Goal: Task Accomplishment & Management: Use online tool/utility

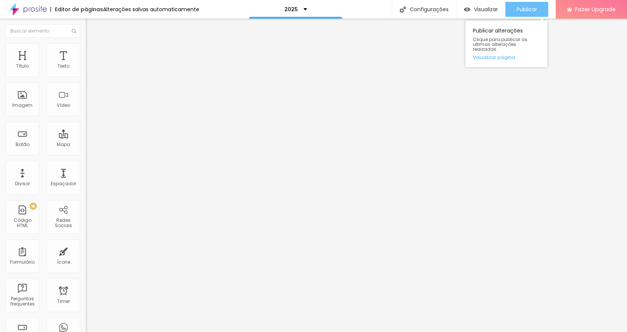
click at [528, 10] on span "Publicar" at bounding box center [527, 9] width 21 height 6
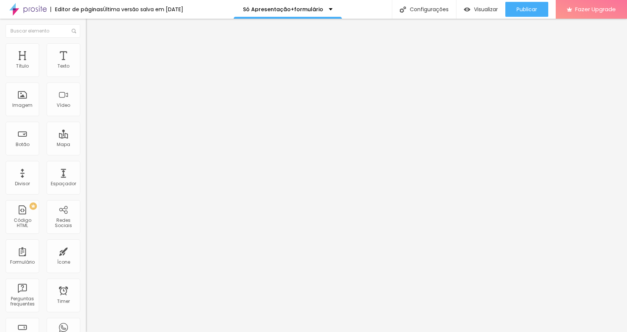
click at [93, 50] on span "Estilo" at bounding box center [99, 48] width 12 height 6
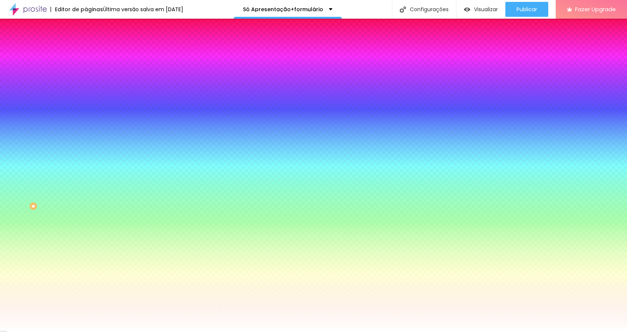
click at [93, 53] on span "Avançado" at bounding box center [105, 56] width 25 height 6
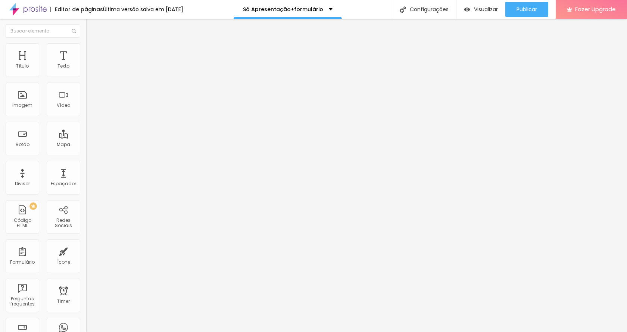
click at [86, 47] on img at bounding box center [89, 46] width 7 height 7
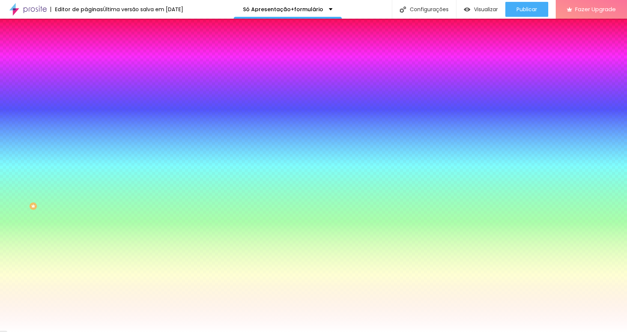
click at [86, 43] on img at bounding box center [89, 39] width 7 height 7
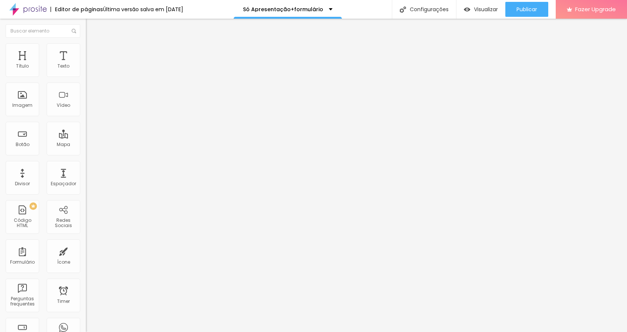
click at [86, 75] on div "Pedido de orçamento" at bounding box center [129, 69] width 86 height 13
click at [86, 75] on img at bounding box center [88, 77] width 4 height 4
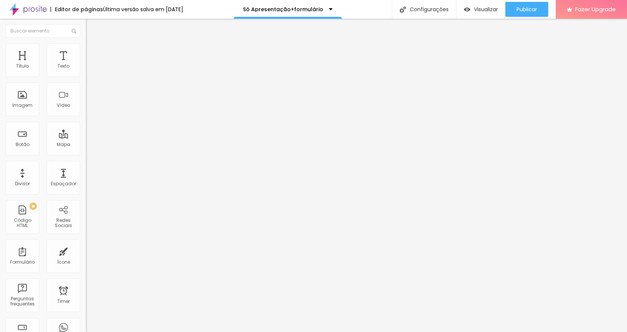
paste input "Cidade e local do evento (igreja, salão, chácara, etc.):"
type input "TextoCidade e local do evento (igreja, salão, chácara, etc.):"
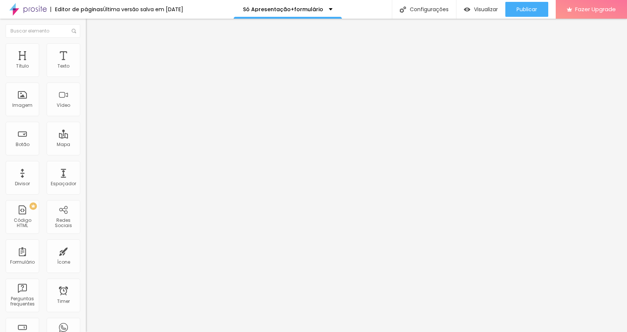
scroll to position [0, 0]
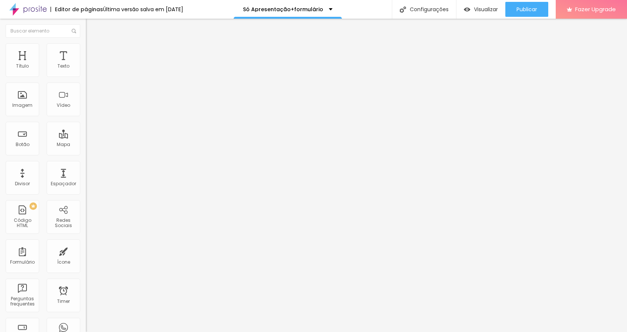
paste input "Cidade e local do evento (igreja, salão, chácara, etc.):"
drag, startPoint x: 347, startPoint y: 249, endPoint x: 434, endPoint y: 249, distance: 86.6
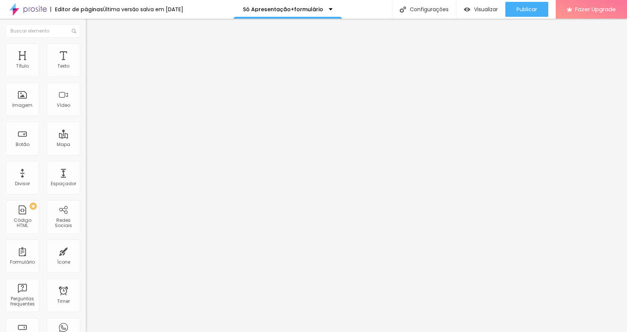
type input "Cidade e local do evento"
drag, startPoint x: 283, startPoint y: 250, endPoint x: 158, endPoint y: 244, distance: 126.0
type input "(igreja, salão, [GEOGRAPHIC_DATA], etc.):"
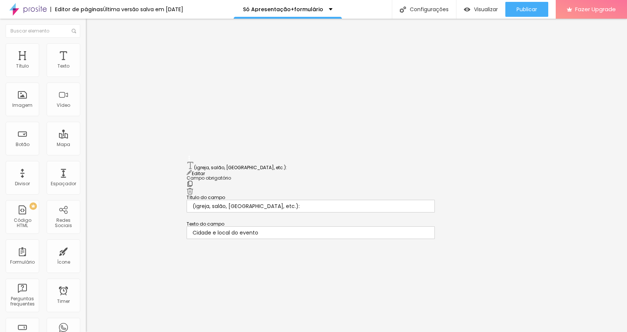
drag, startPoint x: 187, startPoint y: 221, endPoint x: 208, endPoint y: 165, distance: 60.0
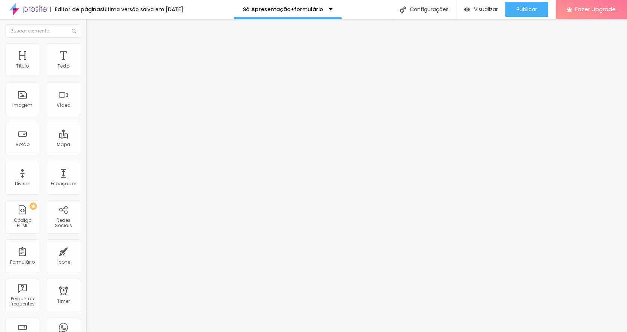
click at [86, 75] on img at bounding box center [88, 77] width 4 height 4
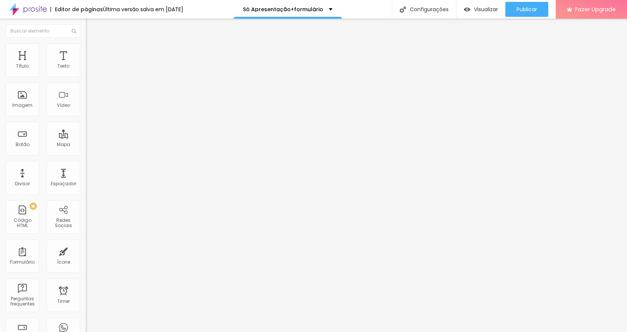
paste input "Você gostaria de orçamento para:"
type input "Texto Você gostaria de orçamento para:"
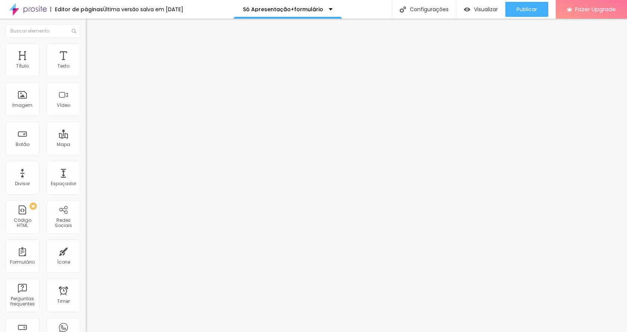
scroll to position [0, 0]
drag, startPoint x: 338, startPoint y: 250, endPoint x: 318, endPoint y: 247, distance: 20.1
paste input "Apenas fotografia"
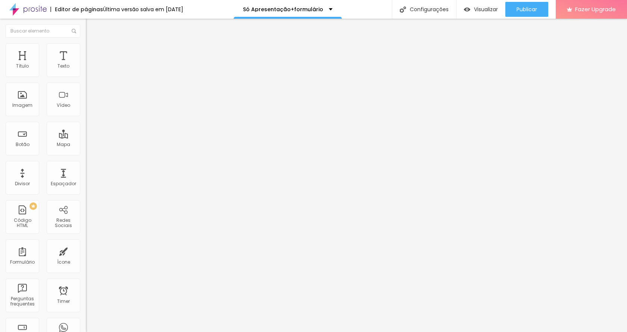
paste input "Apenas filmagem"
paste input "Foto e vídeo"
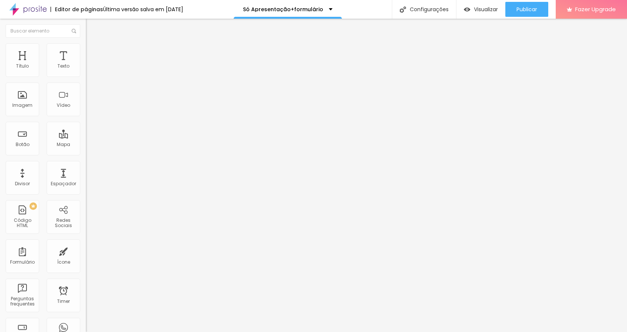
type input "Apenas fotografia; Apenas filmagem; Foto e vídeo"
click at [86, 75] on img at bounding box center [88, 77] width 4 height 4
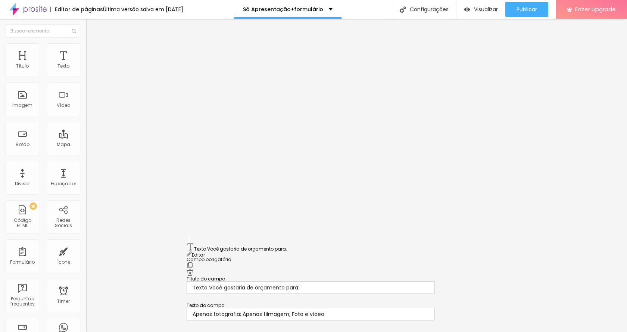
scroll to position [25, 0]
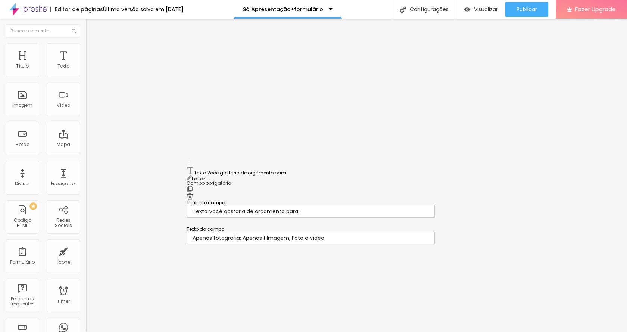
drag, startPoint x: 191, startPoint y: 248, endPoint x: 188, endPoint y: 172, distance: 76.3
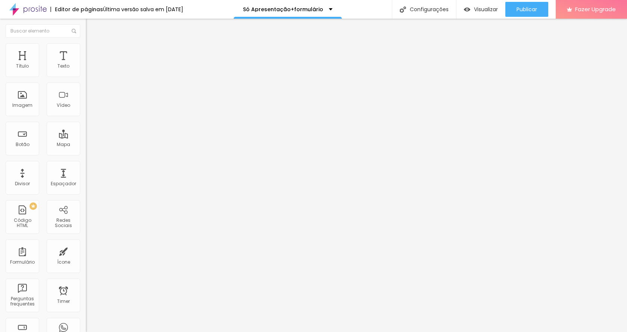
scroll to position [63, 0]
click at [86, 75] on img at bounding box center [88, 77] width 4 height 4
drag, startPoint x: 246, startPoint y: 239, endPoint x: 237, endPoint y: 245, distance: 10.8
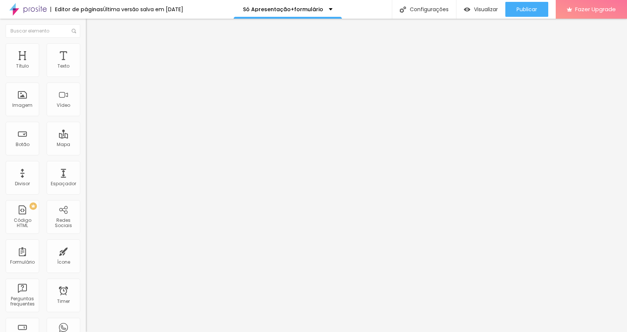
drag, startPoint x: 239, startPoint y: 252, endPoint x: 193, endPoint y: 249, distance: 45.7
paste input "Deseja incluir ensaio pré-wedding?"
type input "Deseja incluir ensaio pré-wedding?"
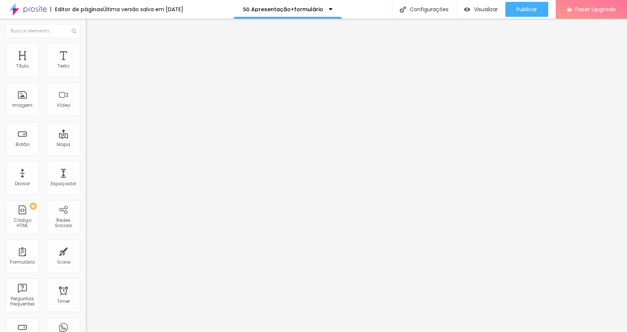
drag, startPoint x: 253, startPoint y: 202, endPoint x: 195, endPoint y: 202, distance: 58.3
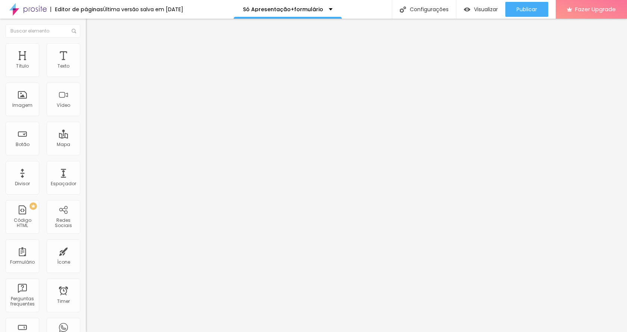
paste input "Quantos convidados estão previstos?"
type input "Quantos convidados estão previstos?"
paste input "(aproximado)"
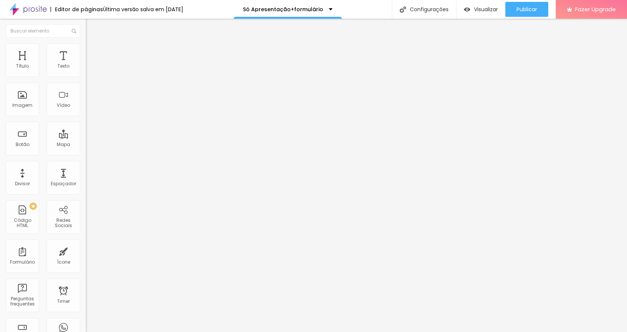
scroll to position [0, 14]
drag, startPoint x: 320, startPoint y: 200, endPoint x: 463, endPoint y: 199, distance: 142.6
paste input "(aproximado)"
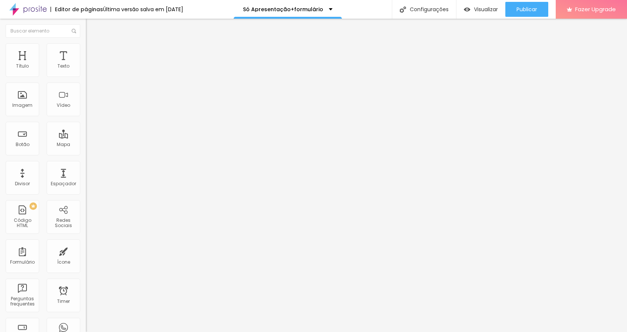
type input "(aproximado)"
drag, startPoint x: 232, startPoint y: 226, endPoint x: 192, endPoint y: 221, distance: 39.9
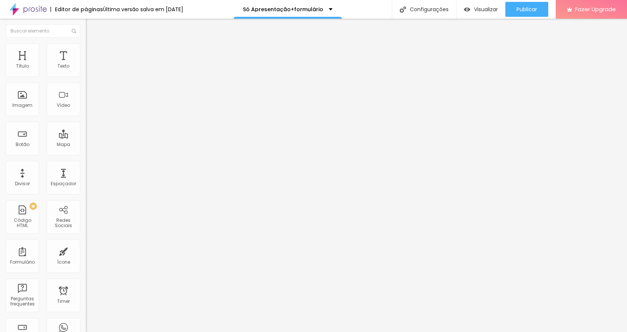
paste input "Você já tem um orçamento estimado em mente?"
type input "Você já tem um orçamento estimado em mente?"
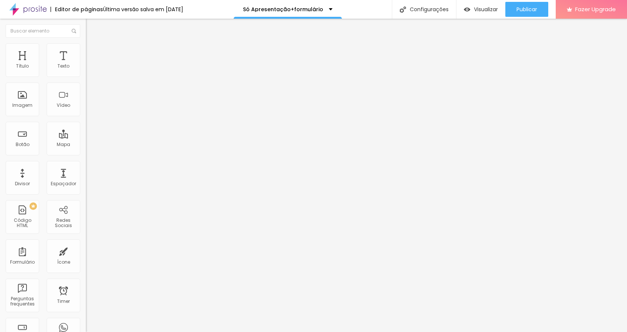
paste input "(opcional)"
type input "(opcional)"
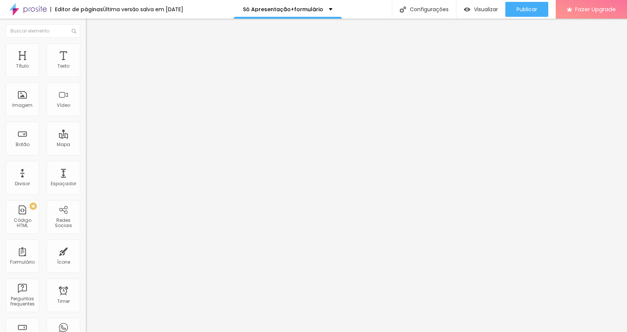
paste input "Tem algo especial no seu casamento que gostaria de destacar?"
type input "TextoTem algo especial no seu casamento que gostaria de destacar?"
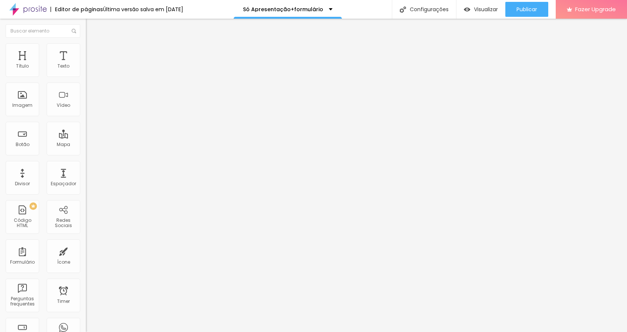
paste input "(ex.: cerimônia ao ar livre, mini wedding, viagem, etc.)"
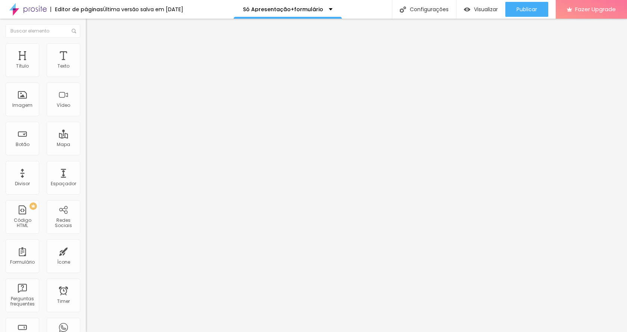
type input "(ex.: cerimônia ao ar livre, mini wedding, etc.)"
type input "Nome do casal"
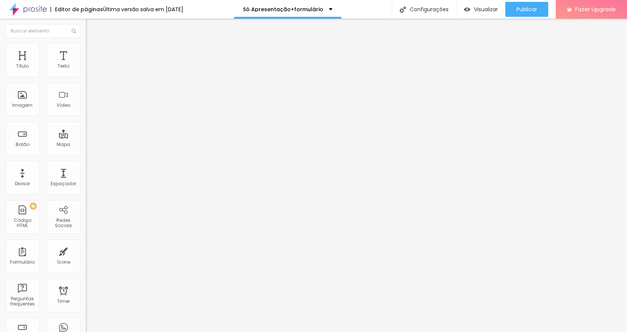
drag, startPoint x: 221, startPoint y: 187, endPoint x: 182, endPoint y: 187, distance: 38.5
type input "Você gostaria de orçamento para:"
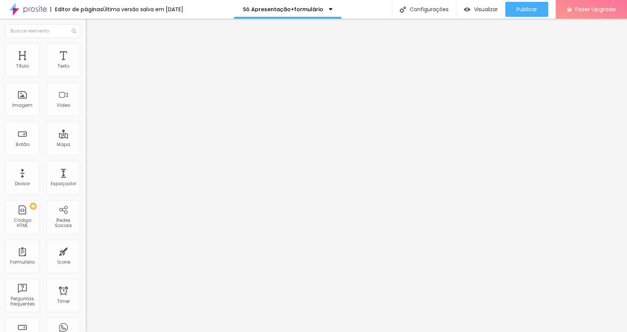
click at [86, 75] on img at bounding box center [88, 77] width 4 height 4
drag, startPoint x: 372, startPoint y: 32, endPoint x: 298, endPoint y: 22, distance: 75.0
click at [298, 332] on div "Editor de formulário" at bounding box center [313, 337] width 627 height 11
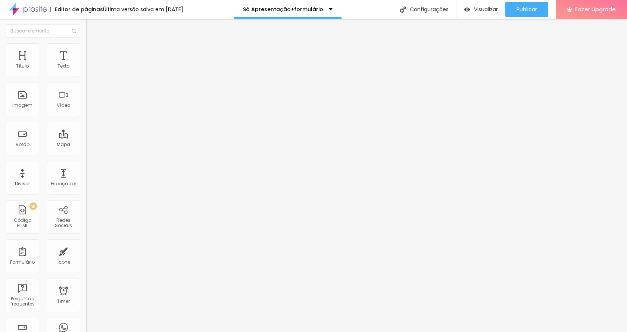
click at [86, 75] on span at bounding box center [88, 78] width 4 height 6
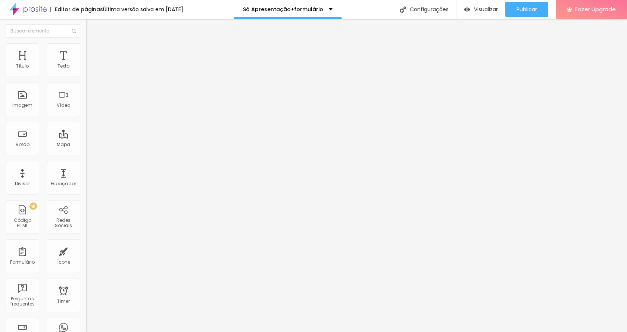
click at [86, 75] on img at bounding box center [88, 77] width 4 height 4
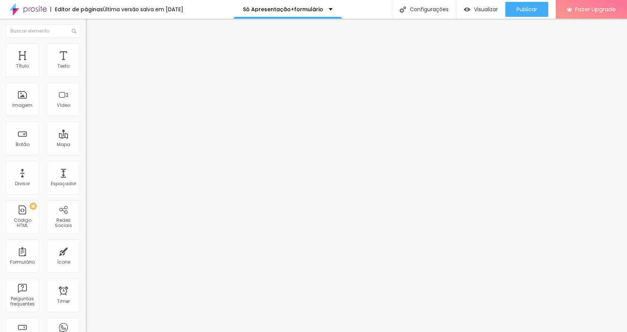
type input "Quantos convidados previstos?"
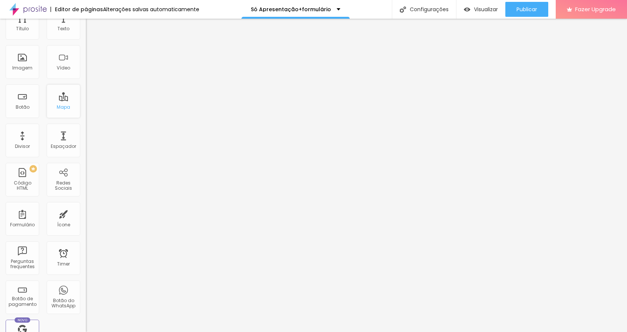
scroll to position [0, 0]
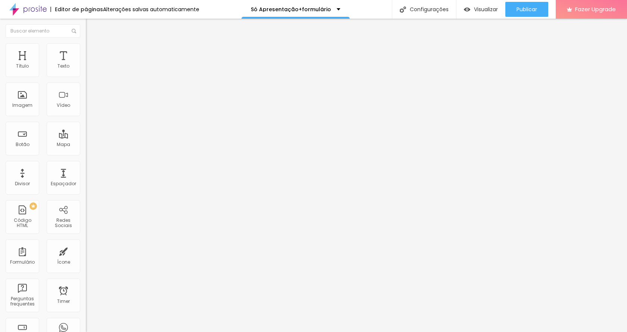
click at [86, 64] on span "Trocar imagem" at bounding box center [106, 61] width 41 height 6
click at [533, 11] on span "Publicar" at bounding box center [527, 9] width 21 height 6
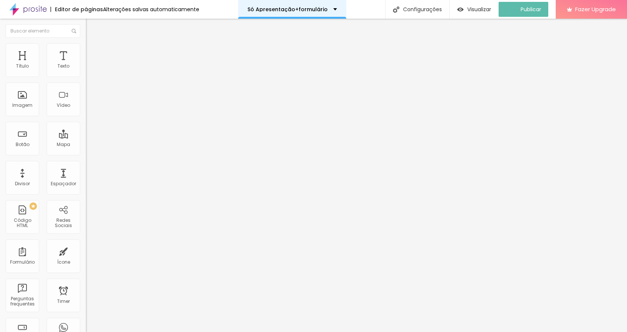
click at [334, 10] on div "Só Apresentação+formulário" at bounding box center [293, 9] width 90 height 5
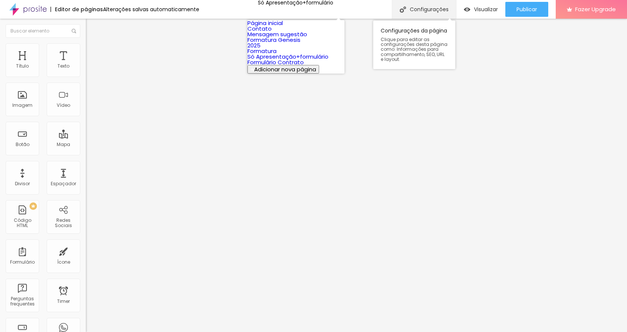
click at [405, 8] on img at bounding box center [403, 9] width 6 height 6
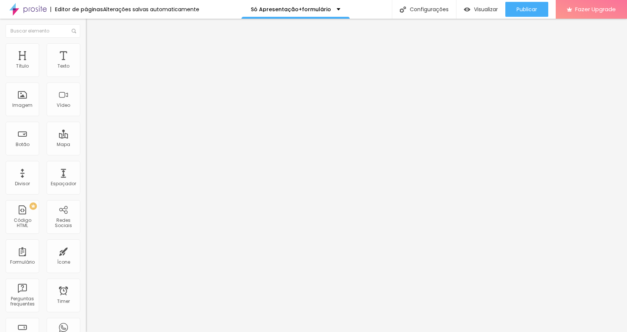
drag, startPoint x: 247, startPoint y: 119, endPoint x: 353, endPoint y: 115, distance: 106.1
drag, startPoint x: 360, startPoint y: 117, endPoint x: 248, endPoint y: 113, distance: 111.3
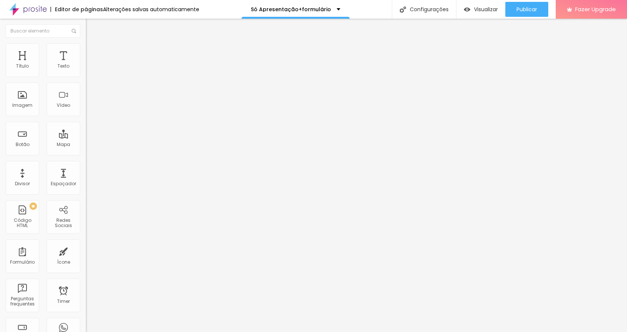
drag, startPoint x: 314, startPoint y: 118, endPoint x: 248, endPoint y: 117, distance: 66.5
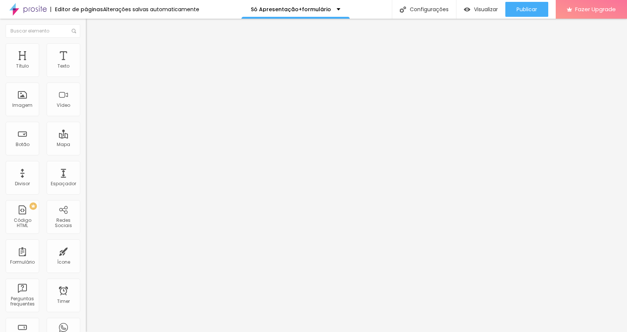
drag, startPoint x: 264, startPoint y: 117, endPoint x: 256, endPoint y: 117, distance: 7.8
drag, startPoint x: 265, startPoint y: 116, endPoint x: 322, endPoint y: 116, distance: 57.1
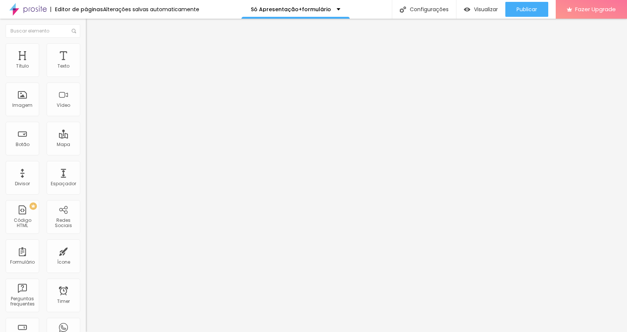
drag, startPoint x: 291, startPoint y: 117, endPoint x: 248, endPoint y: 115, distance: 43.4
type input "/dados"
drag, startPoint x: 254, startPoint y: 81, endPoint x: 232, endPoint y: 81, distance: 21.7
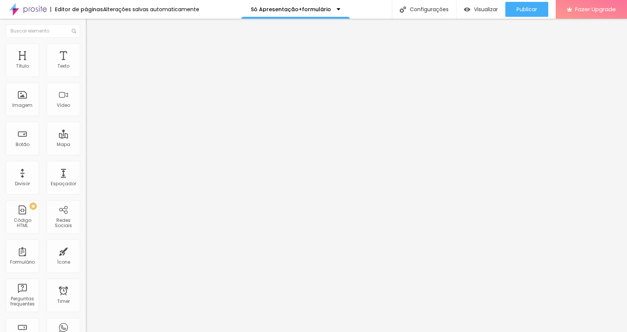
drag, startPoint x: 324, startPoint y: 80, endPoint x: 240, endPoint y: 83, distance: 83.7
type input "dados"
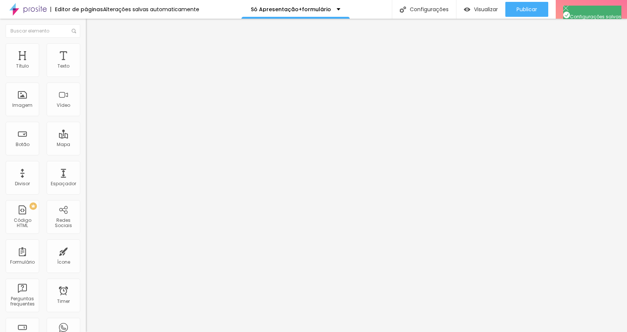
click at [86, 75] on img at bounding box center [88, 77] width 4 height 4
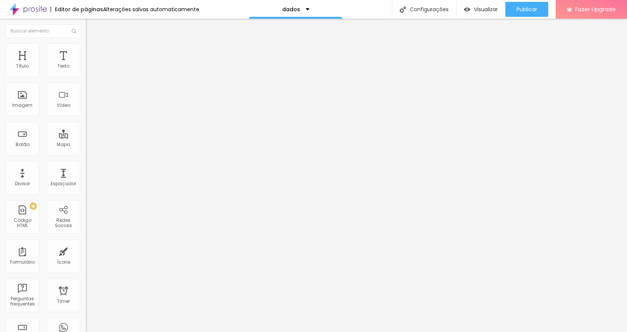
drag, startPoint x: 301, startPoint y: 166, endPoint x: 196, endPoint y: 158, distance: 105.9
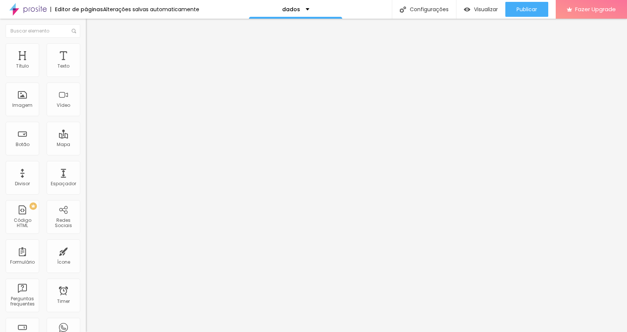
paste input "Quantos convidados previstos?"
drag, startPoint x: 217, startPoint y: 186, endPoint x: 190, endPoint y: 188, distance: 27.7
type input "Quantos convidados previstos?"
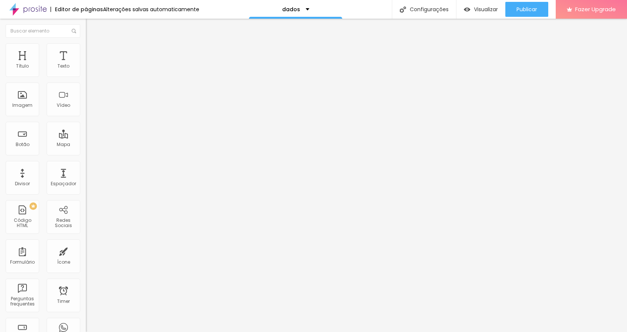
type input "(aproximado)"
click at [86, 75] on img at bounding box center [88, 77] width 4 height 4
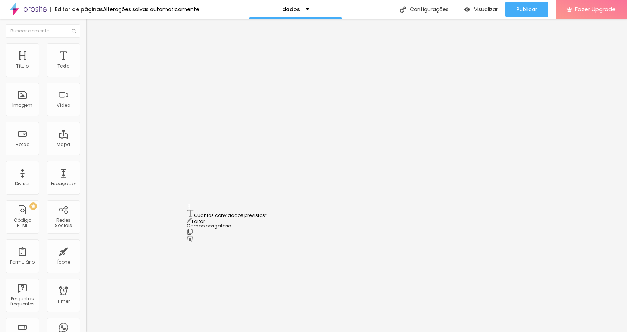
drag, startPoint x: 191, startPoint y: 223, endPoint x: 202, endPoint y: 217, distance: 12.0
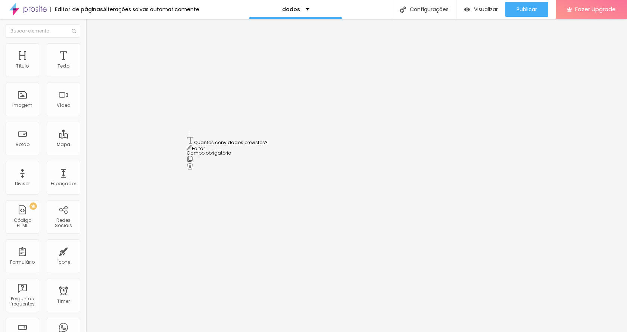
drag, startPoint x: 190, startPoint y: 198, endPoint x: 204, endPoint y: 143, distance: 57.0
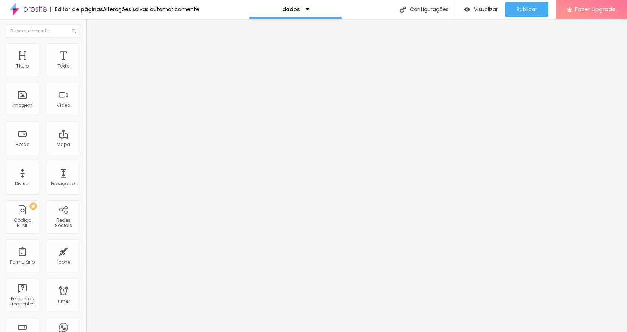
click at [541, 7] on button "Publicar" at bounding box center [527, 9] width 43 height 15
click at [86, 75] on img at bounding box center [88, 77] width 4 height 4
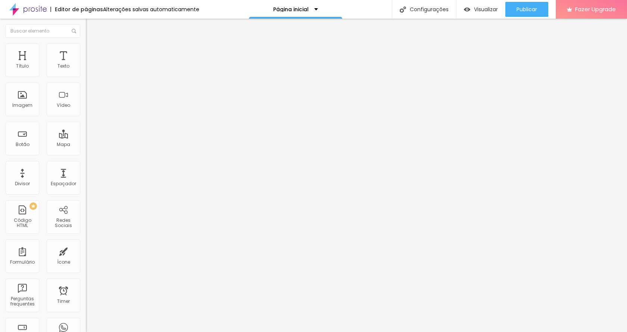
drag, startPoint x: 71, startPoint y: 225, endPoint x: 303, endPoint y: 10, distance: 315.8
click at [303, 10] on div "2025" at bounding box center [296, 9] width 23 height 5
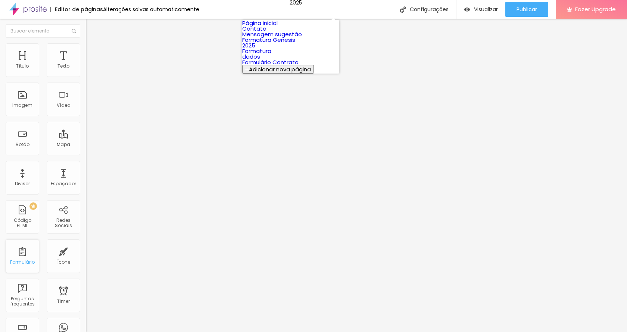
click at [27, 260] on div "Formulário" at bounding box center [22, 262] width 25 height 5
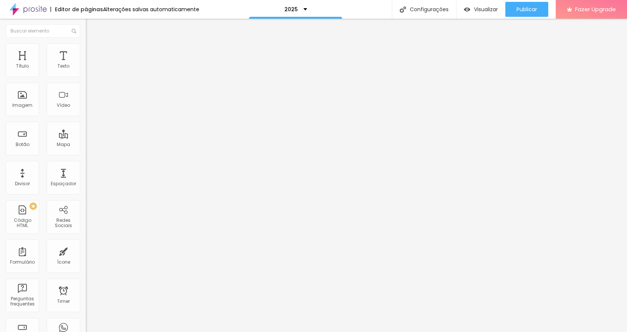
click at [86, 75] on div "Contato Whats" at bounding box center [129, 69] width 86 height 13
click at [532, 9] on span "Publicar" at bounding box center [527, 9] width 21 height 6
click at [86, 75] on div "Contato Whats" at bounding box center [129, 69] width 86 height 13
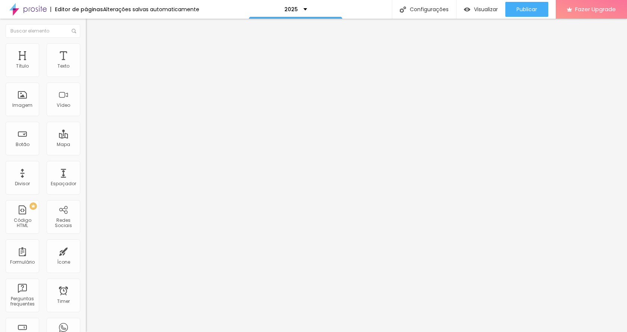
click at [535, 7] on span "Publicar" at bounding box center [527, 9] width 21 height 6
click at [86, 72] on button "button" at bounding box center [91, 68] width 10 height 8
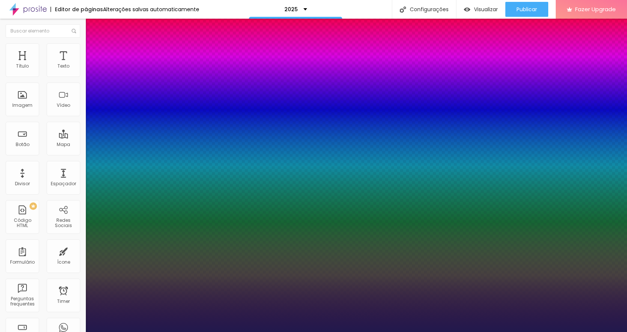
type input "1"
type input "8"
type input "1"
drag, startPoint x: 103, startPoint y: 128, endPoint x: 72, endPoint y: 131, distance: 31.1
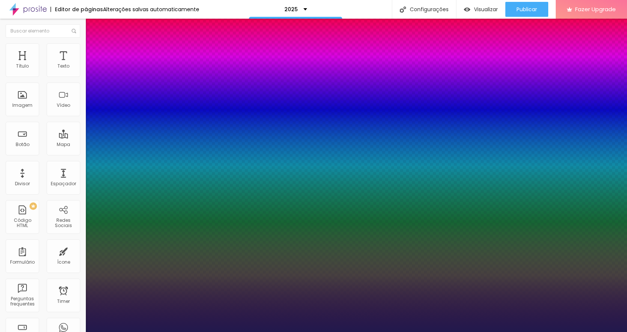
type input "8"
type input "1"
drag, startPoint x: 163, startPoint y: 128, endPoint x: 170, endPoint y: 128, distance: 6.7
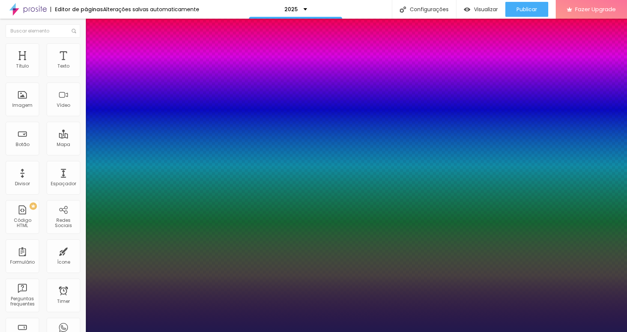
drag, startPoint x: 163, startPoint y: 127, endPoint x: 171, endPoint y: 127, distance: 7.5
type input "16"
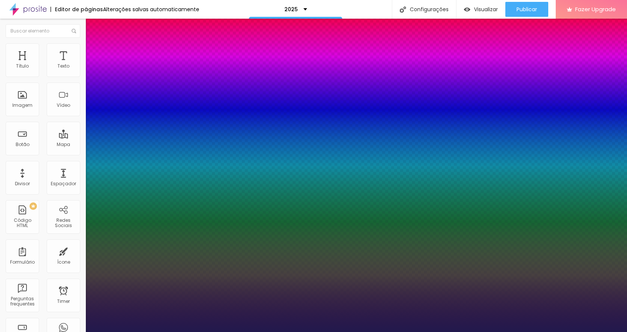
type input "1"
type input "17"
type input "1"
drag, startPoint x: 97, startPoint y: 128, endPoint x: 102, endPoint y: 127, distance: 4.9
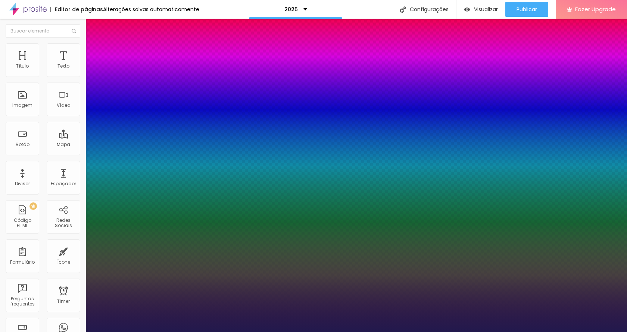
type input "17"
type input "1"
type input "1.2"
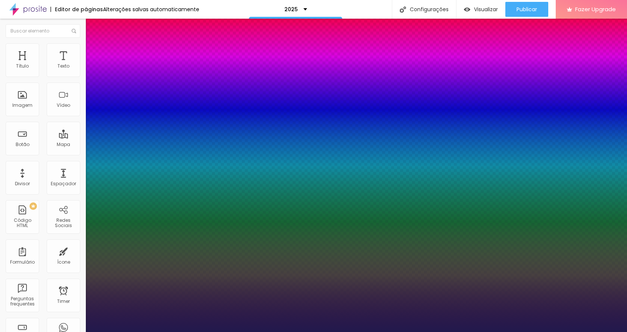
type input "1"
type input "1.1"
type input "1"
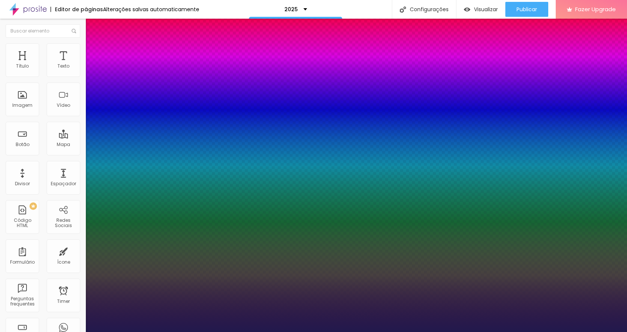
type input "1"
type input "0.9"
type input "1"
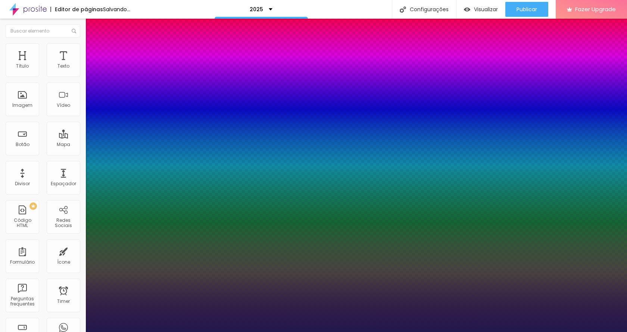
type input "0.8"
type input "1"
type input "0.6"
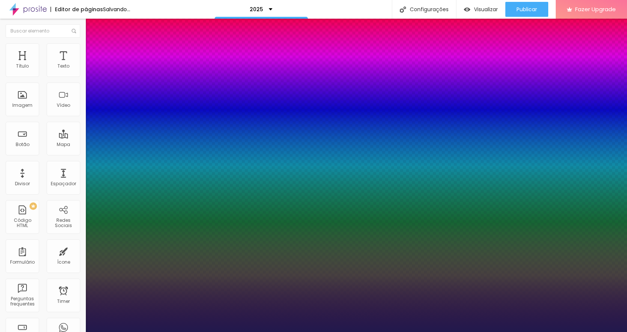
type input "1"
type input "0.5"
type input "1"
drag, startPoint x: 124, startPoint y: 180, endPoint x: 66, endPoint y: 178, distance: 57.9
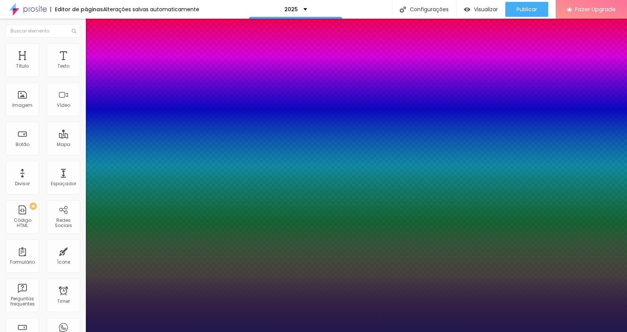
type input "0.5"
type input "0"
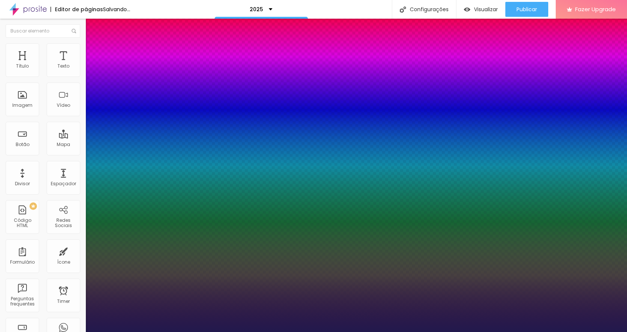
drag, startPoint x: 96, startPoint y: 162, endPoint x: 90, endPoint y: 162, distance: 6.0
type input "0"
click at [264, 332] on div at bounding box center [313, 332] width 627 height 0
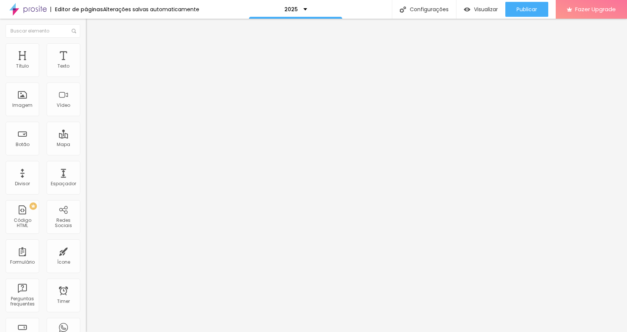
click at [90, 69] on icon "button" at bounding box center [91, 67] width 3 height 3
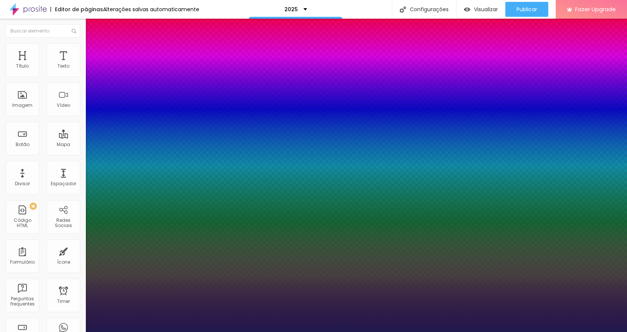
type input "1"
type input "1.2"
type input "1"
type input "0.7"
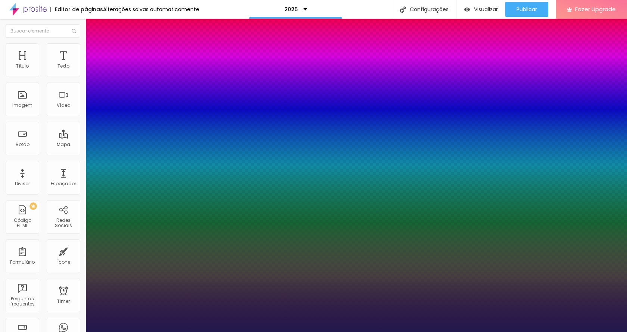
type input "0.7"
type input "1"
type input "0.5"
drag, startPoint x: 125, startPoint y: 180, endPoint x: 69, endPoint y: 179, distance: 55.7
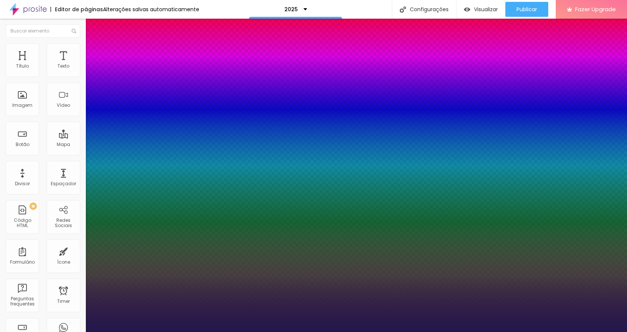
type input "0.5"
type input "0"
type input "25"
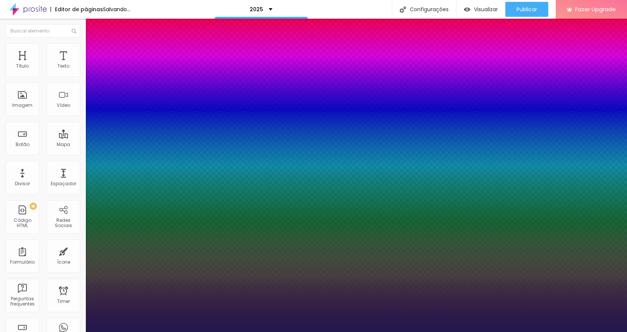
type input "25"
type input "35"
type input "71"
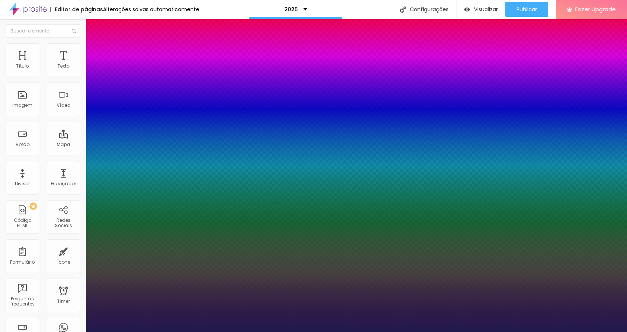
type input "76"
type input "75"
type input "50"
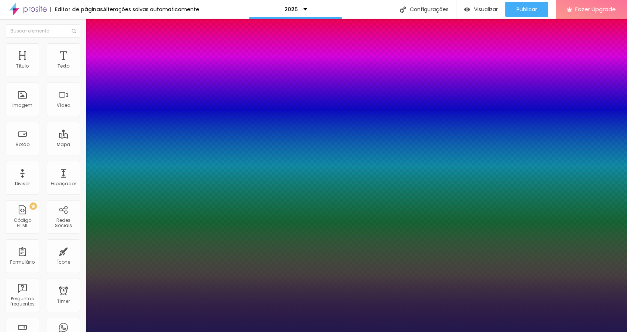
type input "50"
type input "23"
type input "3"
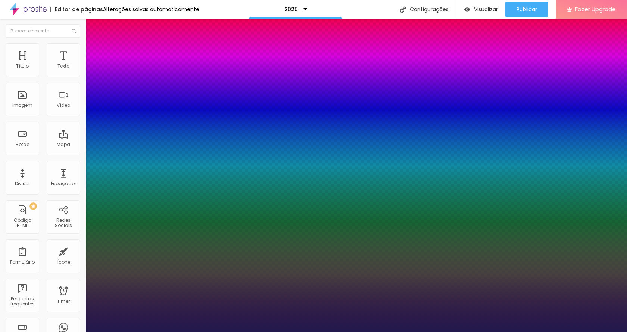
type input "0"
drag, startPoint x: 96, startPoint y: 163, endPoint x: 85, endPoint y: 164, distance: 10.8
type input "0"
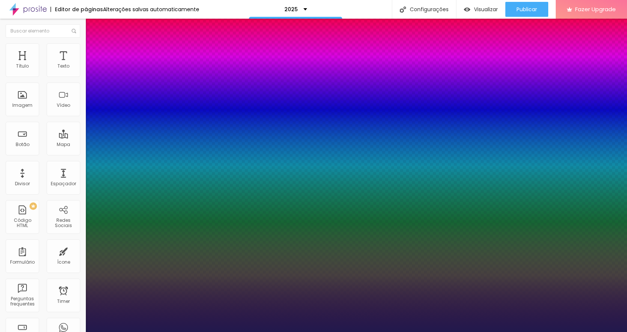
click at [291, 332] on div at bounding box center [313, 332] width 627 height 0
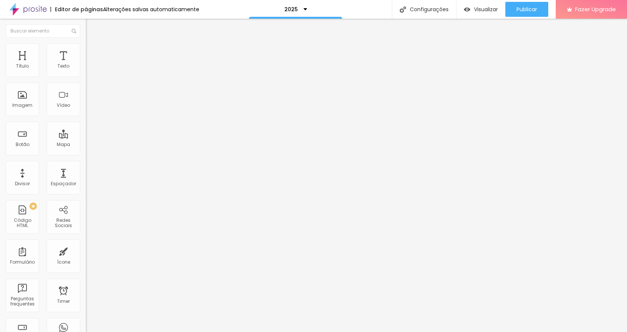
click at [86, 49] on li "Estilo" at bounding box center [129, 46] width 86 height 7
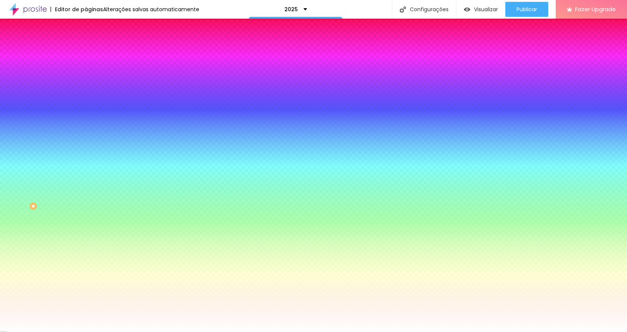
click at [86, 51] on li "Avançado" at bounding box center [129, 54] width 86 height 7
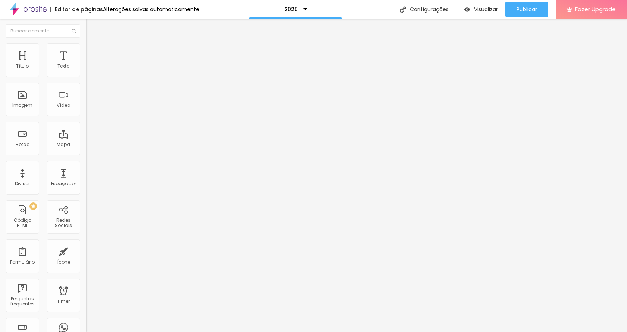
click at [86, 43] on img at bounding box center [89, 39] width 7 height 7
click at [86, 47] on li "Estilo" at bounding box center [129, 46] width 86 height 7
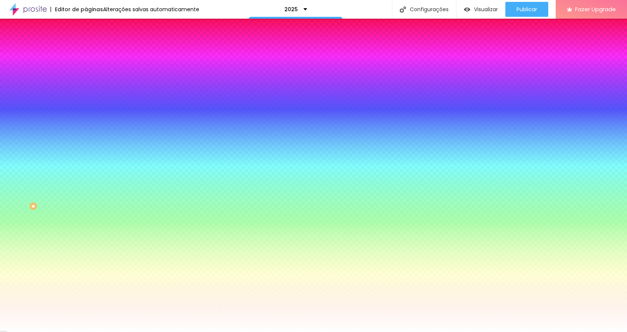
click at [86, 51] on li "Avançado" at bounding box center [129, 54] width 86 height 7
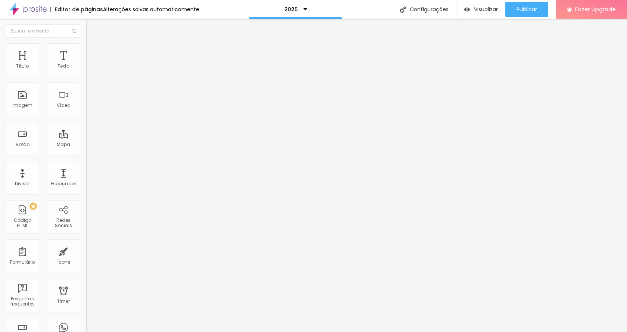
click at [86, 47] on ul "Conteúdo Estilo Avançado" at bounding box center [129, 47] width 86 height 22
click at [86, 48] on img at bounding box center [89, 46] width 7 height 7
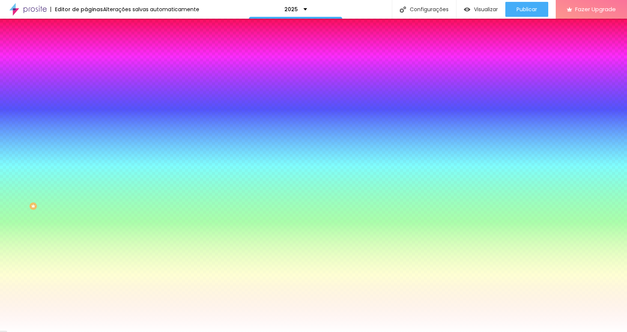
click at [86, 43] on img at bounding box center [89, 39] width 7 height 7
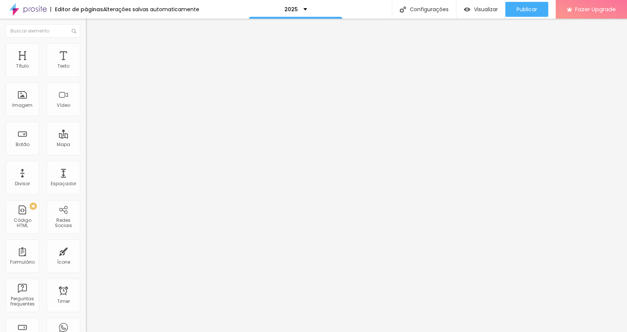
click at [86, 46] on img at bounding box center [89, 46] width 7 height 7
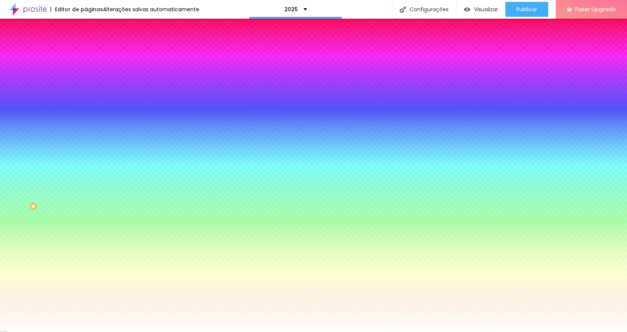
click at [86, 69] on span "Adicionar imagem" at bounding box center [110, 65] width 48 height 6
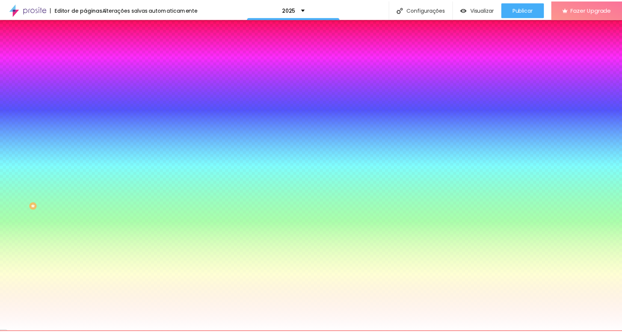
scroll to position [485, 0]
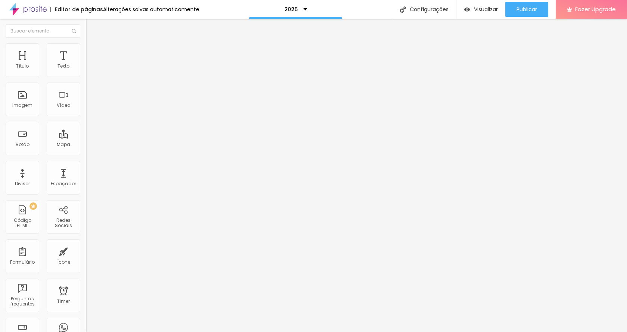
click at [86, 48] on img at bounding box center [89, 46] width 7 height 7
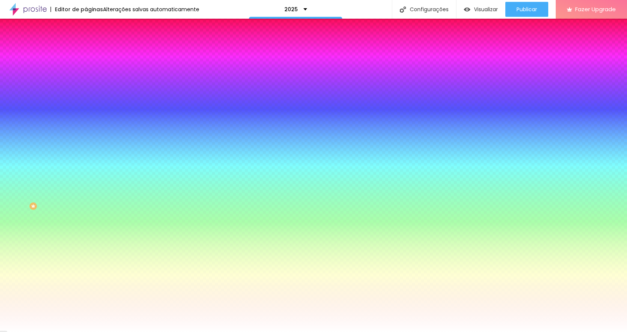
click at [89, 132] on icon "button" at bounding box center [91, 129] width 4 height 4
type input "70"
type input "90"
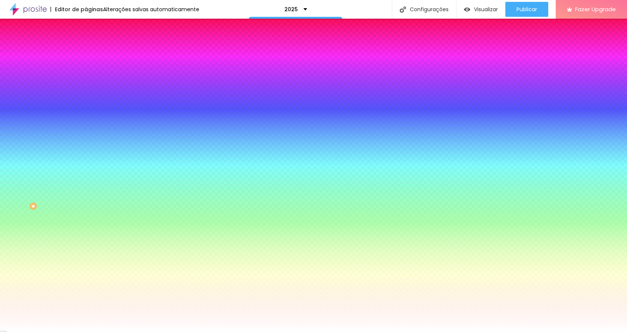
type input "100"
type input "115"
type input "130"
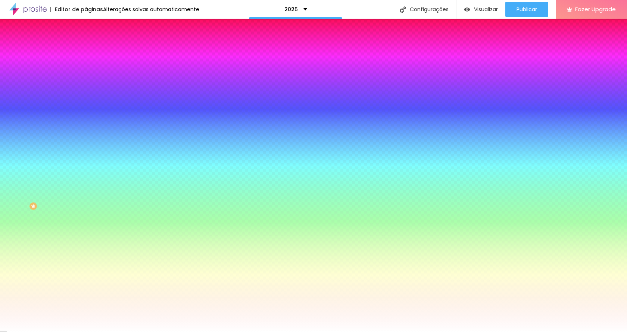
type input "130"
type input "145"
type input "210"
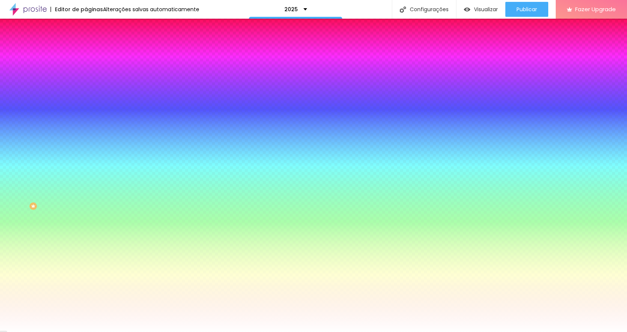
type input "250"
type input "265"
type input "75"
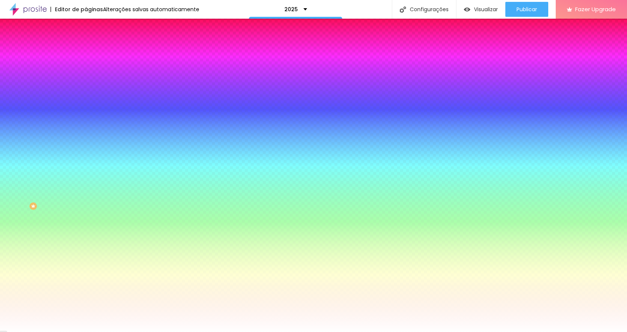
type input "75"
type input "50"
drag, startPoint x: 95, startPoint y: 268, endPoint x: 73, endPoint y: 262, distance: 22.9
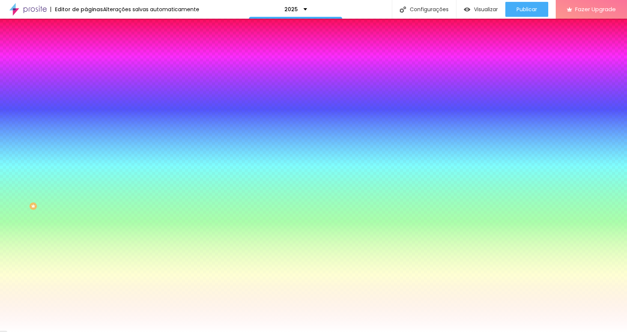
type input "340"
type input "425"
type input "415"
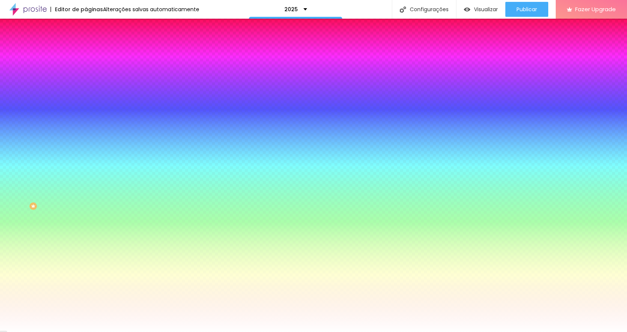
type input "415"
type input "260"
type input "190"
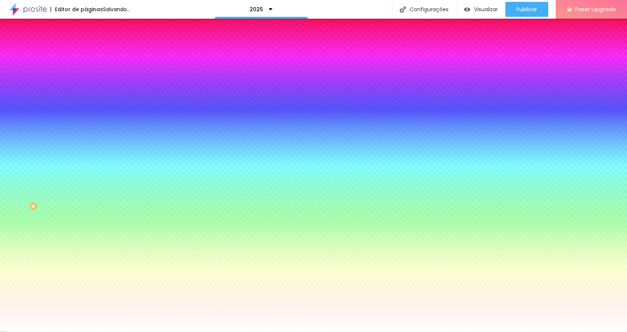
type input "170"
drag, startPoint x: 143, startPoint y: 292, endPoint x: 96, endPoint y: 288, distance: 47.2
type input "170"
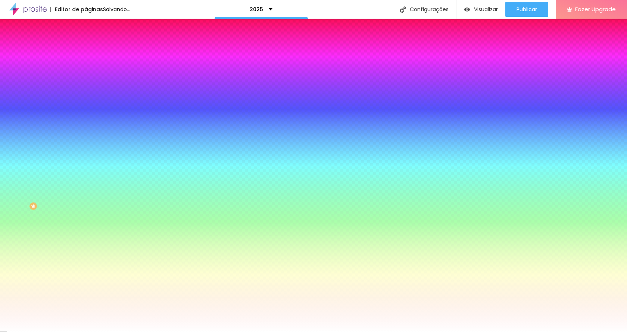
radio input "true"
radio input "false"
radio input "true"
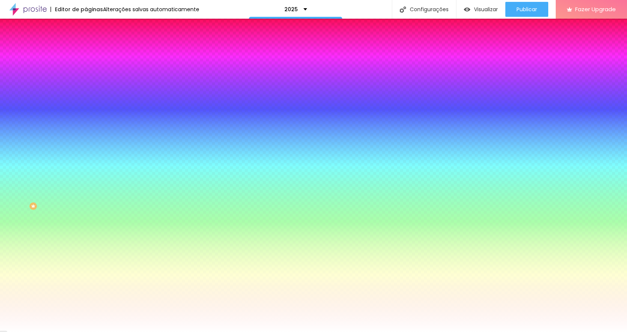
click at [165, 332] on div at bounding box center [313, 336] width 627 height 0
type input "105"
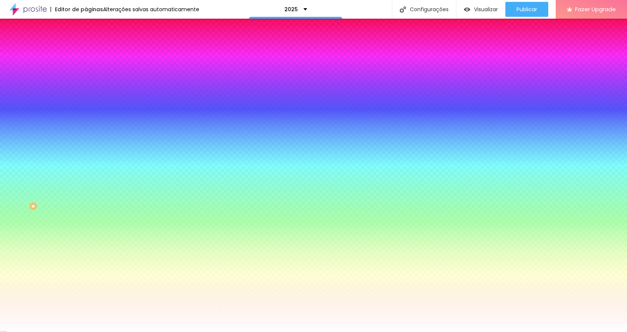
type input "145"
type input "130"
type input "105"
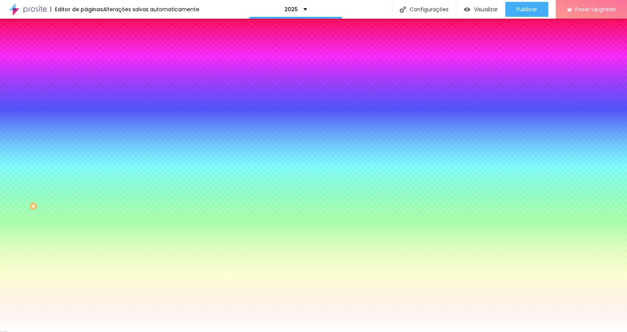
type input "105"
type input "65"
type input "55"
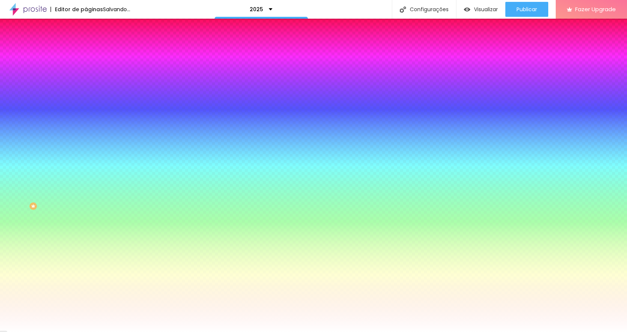
type input "50"
type input "60"
type input "100"
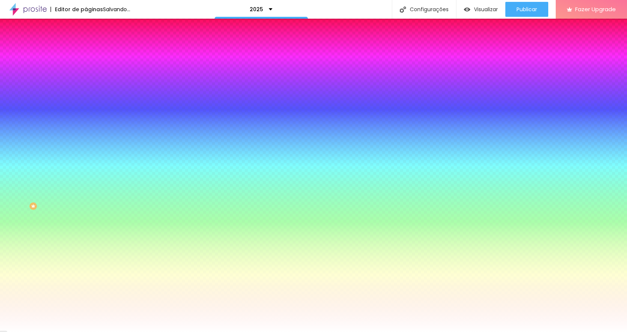
type input "100"
type input "130"
type input "160"
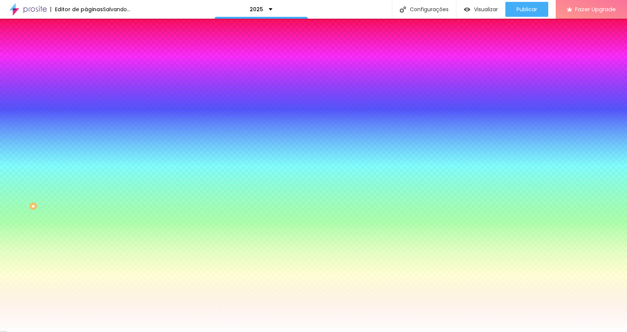
type input "165"
type input "155"
type input "150"
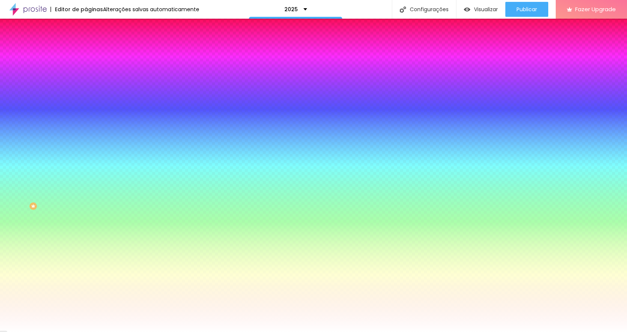
type input "150"
type input "145"
drag, startPoint x: 81, startPoint y: 269, endPoint x: 114, endPoint y: 273, distance: 32.7
type input "145"
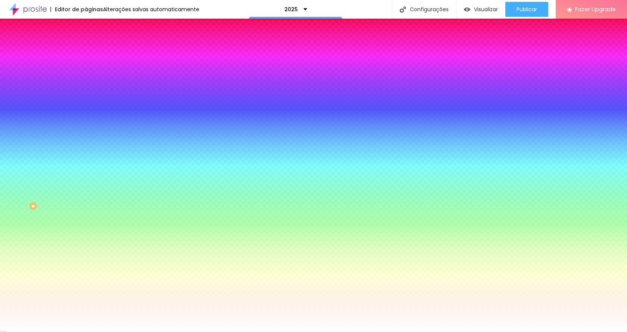
type input "185"
type input "190"
type input "195"
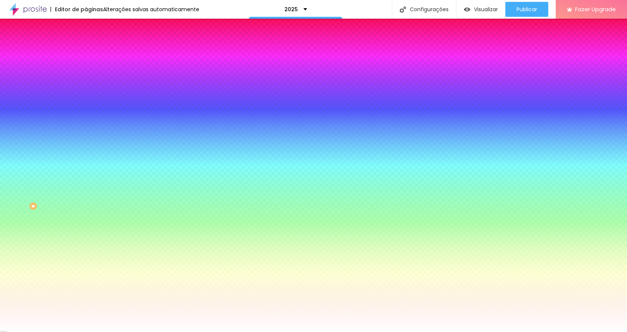
type input "195"
type input "160"
type input "145"
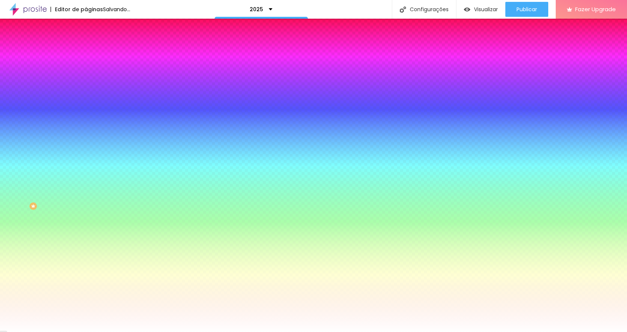
type input "130"
drag, startPoint x: 96, startPoint y: 289, endPoint x: 88, endPoint y: 289, distance: 7.8
type input "130"
click at [37, 332] on div at bounding box center [313, 332] width 627 height 0
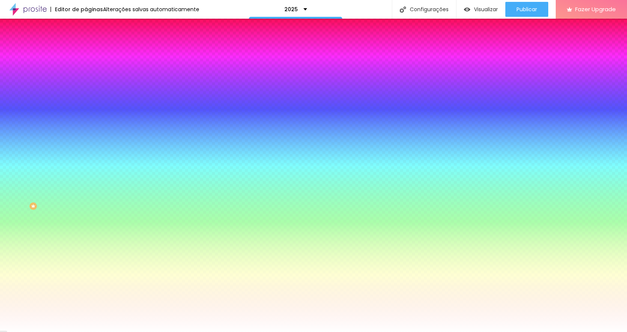
click at [89, 153] on icon "button" at bounding box center [91, 150] width 4 height 4
click at [164, 332] on div at bounding box center [311, 336] width 622 height 0
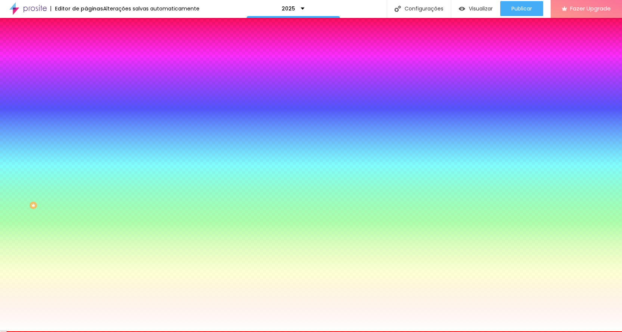
click at [163, 332] on div at bounding box center [311, 336] width 622 height 0
radio input "true"
radio input "false"
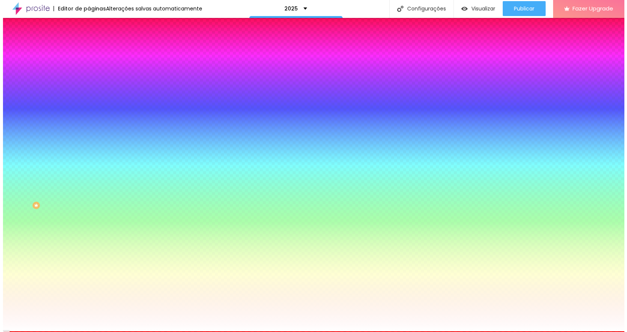
scroll to position [0, 0]
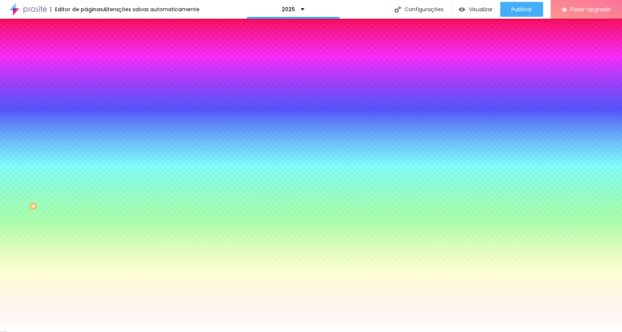
type input "130"
type input "165"
type input "160"
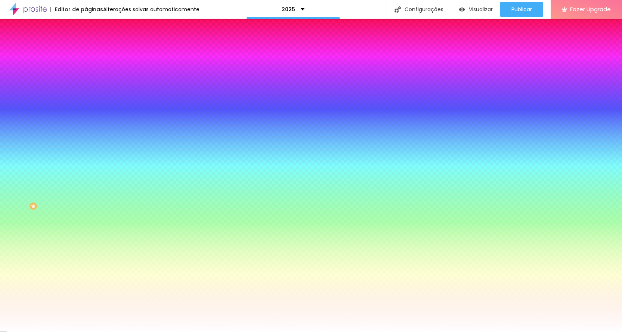
type input "160"
type input "100"
type input "165"
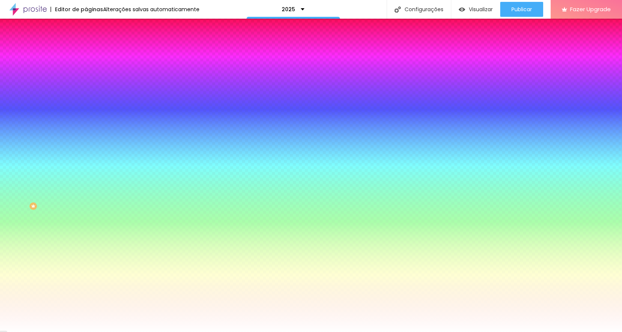
type input "240"
type input "275"
type input "320"
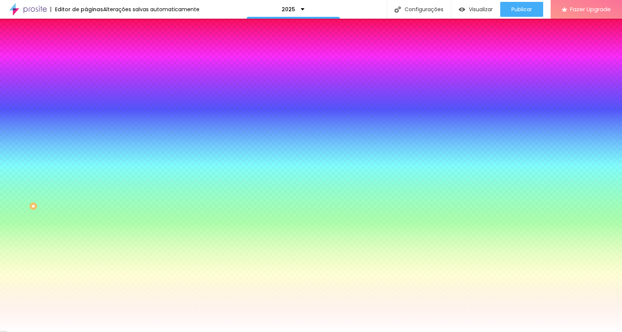
type input "320"
type input "370"
type input "415"
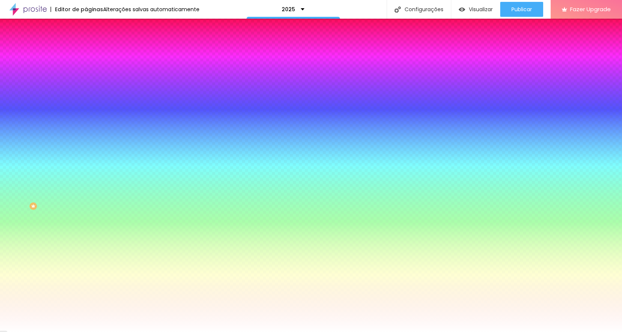
type input "455"
type input "485"
type input "490"
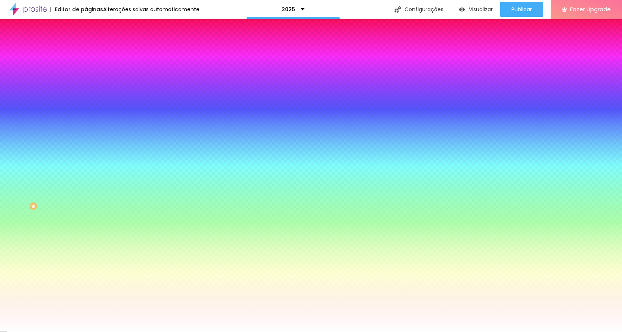
type input "490"
type input "495"
type input "500"
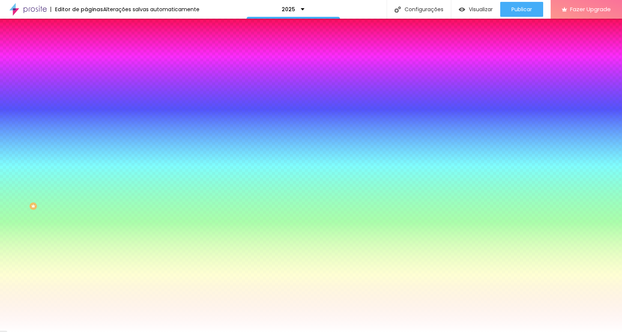
type input "430"
type input "385"
type input "380"
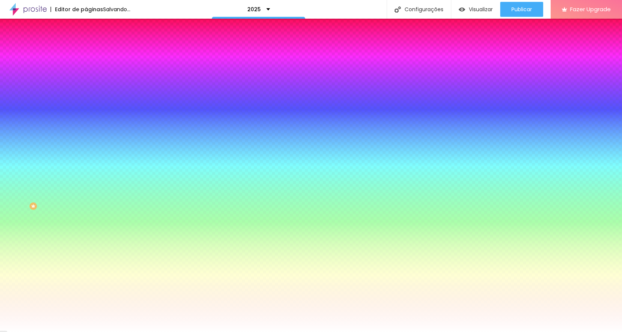
type input "380"
type input "400"
drag, startPoint x: 82, startPoint y: 308, endPoint x: 145, endPoint y: 301, distance: 62.8
type input "400"
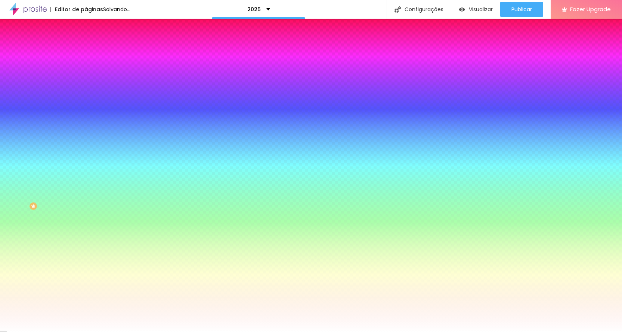
click at [52, 332] on div at bounding box center [311, 332] width 622 height 0
click at [86, 69] on span "Trocar imagem" at bounding box center [106, 65] width 41 height 6
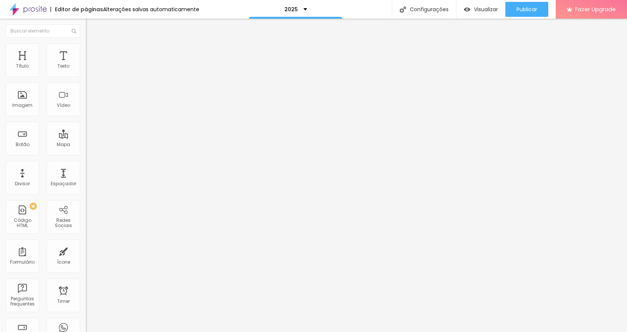
click at [86, 49] on li "Estilo" at bounding box center [129, 46] width 86 height 7
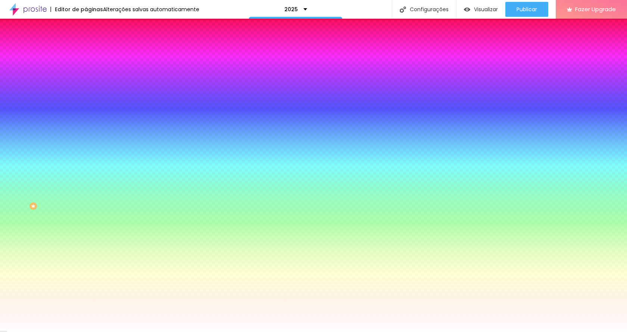
click at [127, 67] on img at bounding box center [129, 65] width 4 height 4
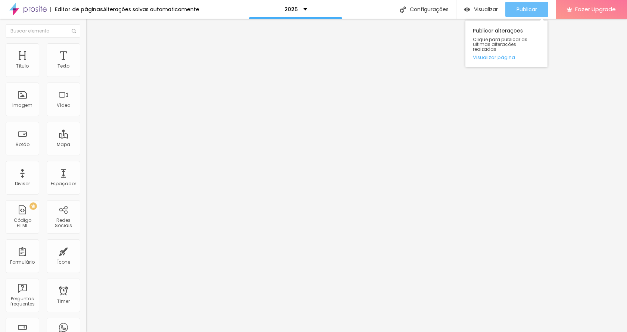
click at [532, 5] on div "Publicar" at bounding box center [527, 9] width 21 height 15
click at [86, 75] on img at bounding box center [88, 77] width 4 height 4
drag, startPoint x: 213, startPoint y: 258, endPoint x: 286, endPoint y: 120, distance: 155.8
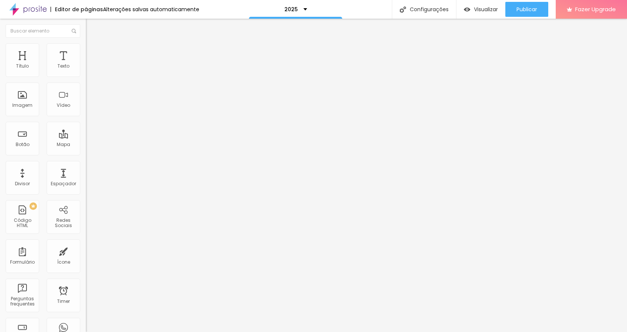
drag, startPoint x: 191, startPoint y: 260, endPoint x: 231, endPoint y: 148, distance: 118.7
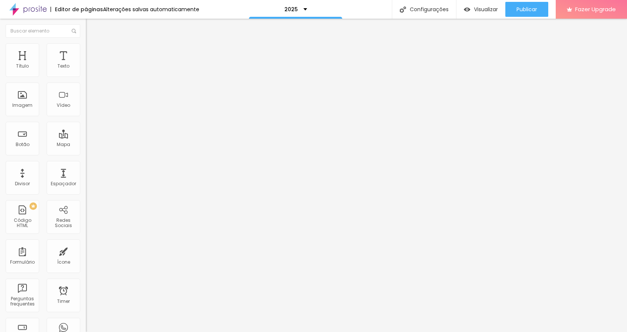
drag, startPoint x: 254, startPoint y: 179, endPoint x: 188, endPoint y: 180, distance: 66.1
drag, startPoint x: 248, startPoint y: 173, endPoint x: 204, endPoint y: 173, distance: 44.4
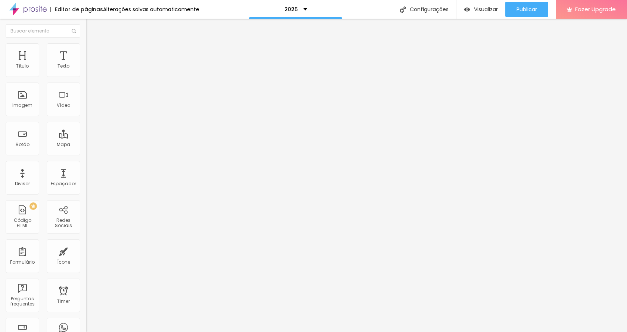
type input "Texto Você gostaria de orçamento para:"
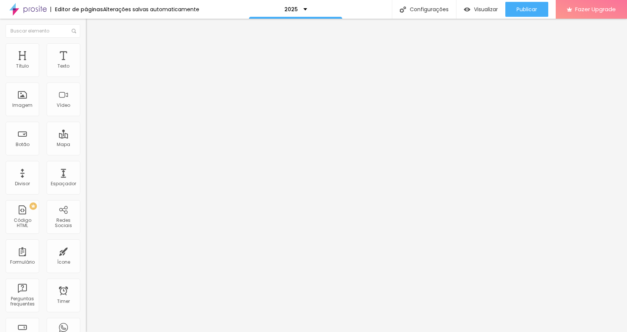
drag, startPoint x: 304, startPoint y: 177, endPoint x: 317, endPoint y: 177, distance: 13.1
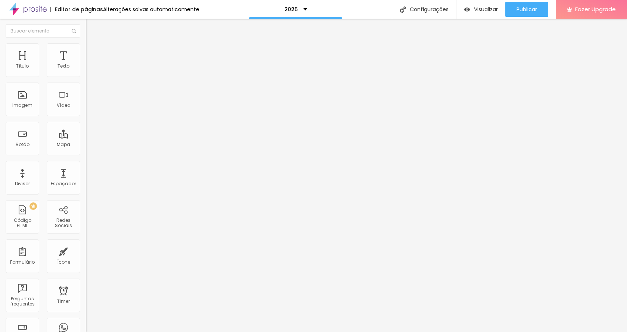
scroll to position [0, 5]
drag, startPoint x: 239, startPoint y: 178, endPoint x: 326, endPoint y: 176, distance: 86.3
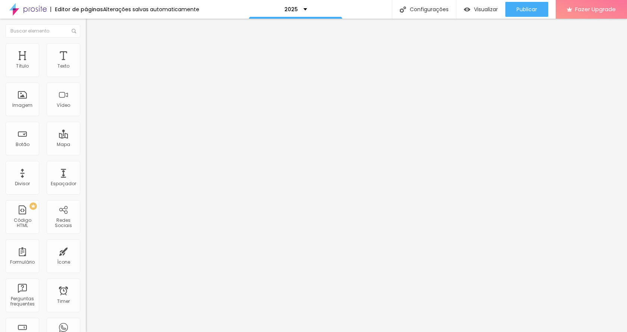
scroll to position [0, 5]
drag, startPoint x: 274, startPoint y: 174, endPoint x: 317, endPoint y: 178, distance: 42.8
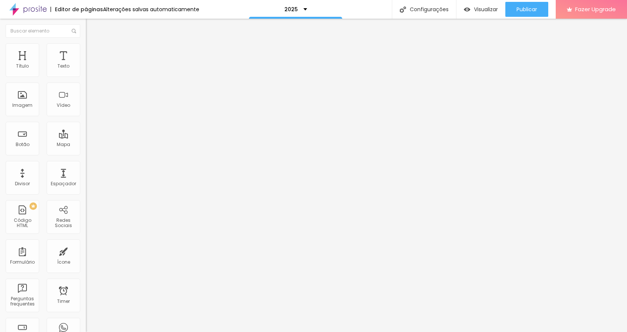
scroll to position [185, 0]
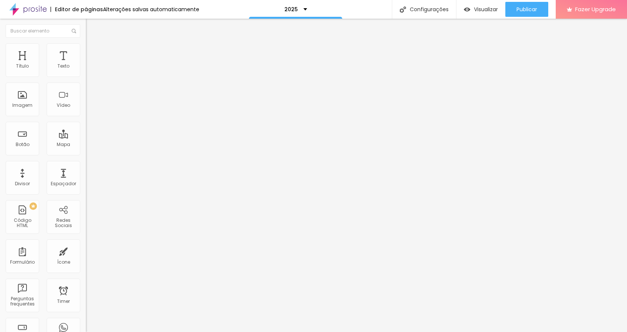
scroll to position [173, 0]
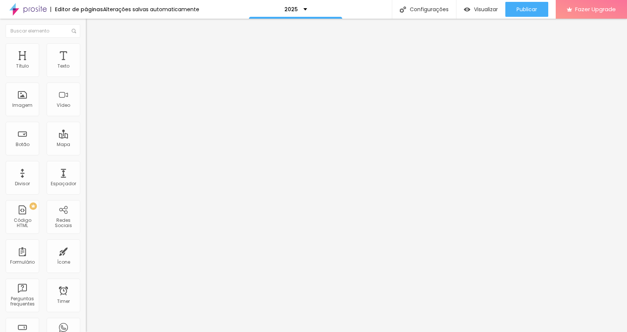
scroll to position [173, 0]
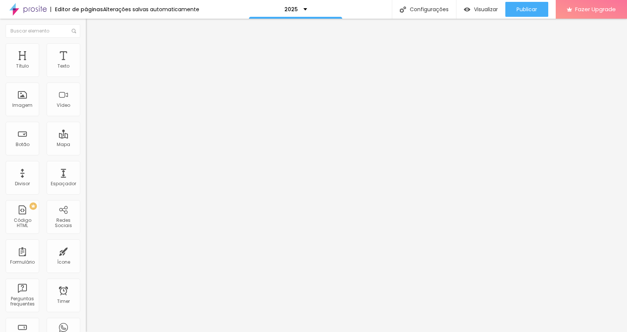
drag, startPoint x: 205, startPoint y: 185, endPoint x: 329, endPoint y: 187, distance: 124.0
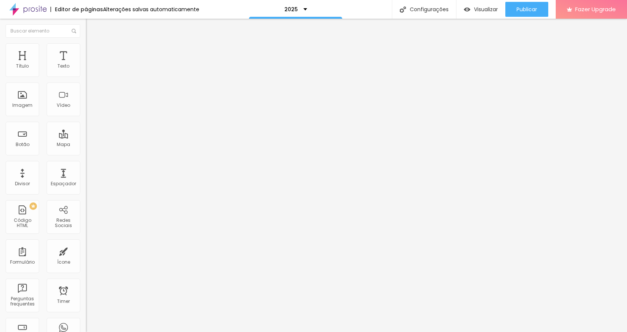
scroll to position [111, 0]
click at [86, 75] on span at bounding box center [88, 78] width 4 height 6
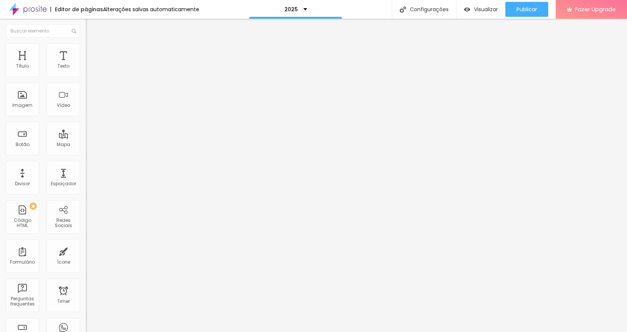
drag, startPoint x: 275, startPoint y: 208, endPoint x: 194, endPoint y: 200, distance: 81.4
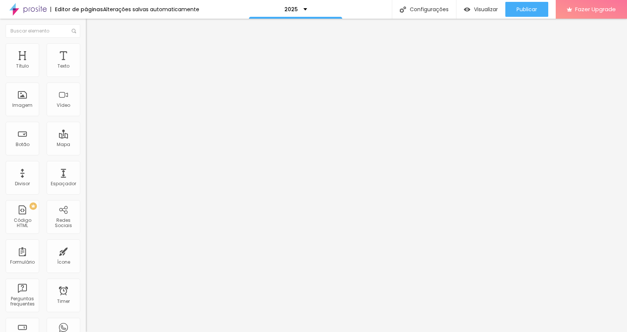
click at [525, 8] on span "Publicar" at bounding box center [527, 9] width 21 height 6
click at [86, 75] on img at bounding box center [88, 77] width 4 height 4
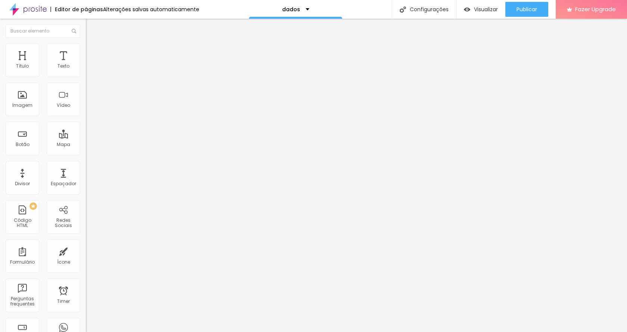
scroll to position [37, 0]
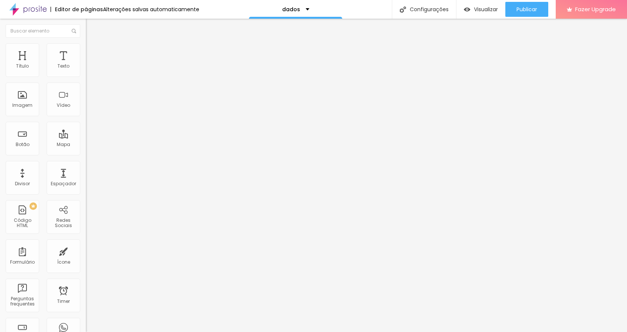
drag, startPoint x: 274, startPoint y: 185, endPoint x: 321, endPoint y: 184, distance: 46.3
drag, startPoint x: 295, startPoint y: 187, endPoint x: 178, endPoint y: 177, distance: 116.9
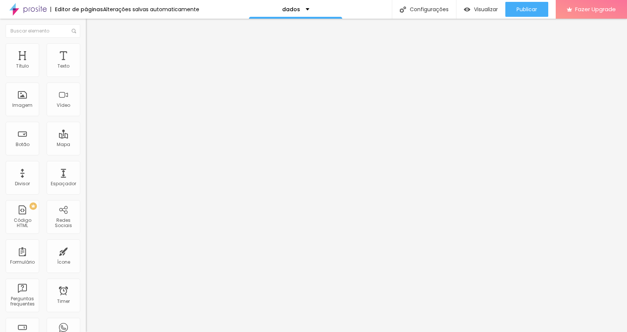
drag, startPoint x: 256, startPoint y: 186, endPoint x: 164, endPoint y: 174, distance: 92.6
type input "Deseja incluir making of"
drag, startPoint x: 240, startPoint y: 187, endPoint x: 284, endPoint y: 192, distance: 44.0
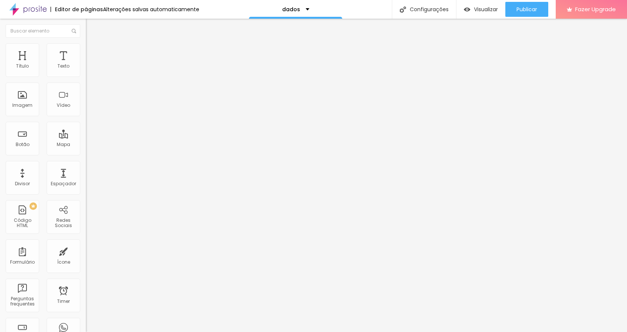
click at [86, 75] on img at bounding box center [88, 77] width 4 height 4
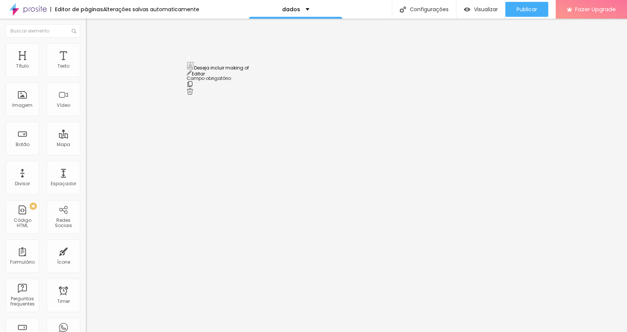
drag, startPoint x: 190, startPoint y: 199, endPoint x: 199, endPoint y: 69, distance: 130.2
drag, startPoint x: 190, startPoint y: 135, endPoint x: 190, endPoint y: 159, distance: 23.9
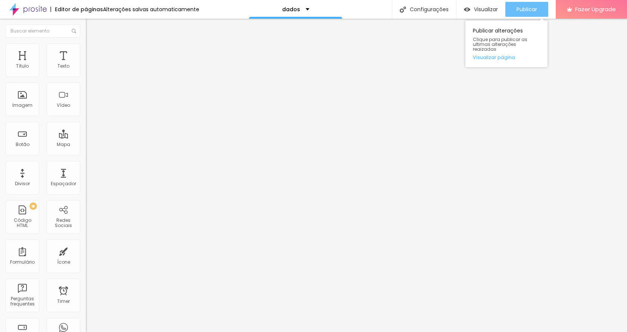
click at [534, 9] on span "Publicar" at bounding box center [527, 9] width 21 height 6
click at [86, 75] on img at bounding box center [88, 77] width 4 height 4
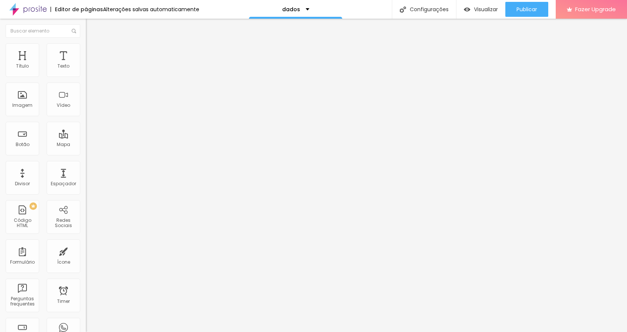
type input "Deseja incluir making of noiva"
click at [86, 75] on img at bounding box center [88, 77] width 4 height 4
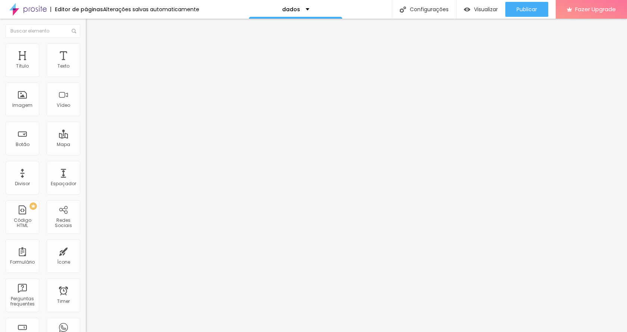
drag, startPoint x: 280, startPoint y: 203, endPoint x: 195, endPoint y: 203, distance: 84.8
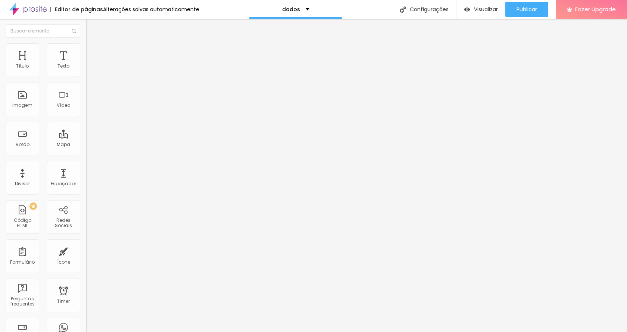
click at [86, 75] on img at bounding box center [88, 77] width 4 height 4
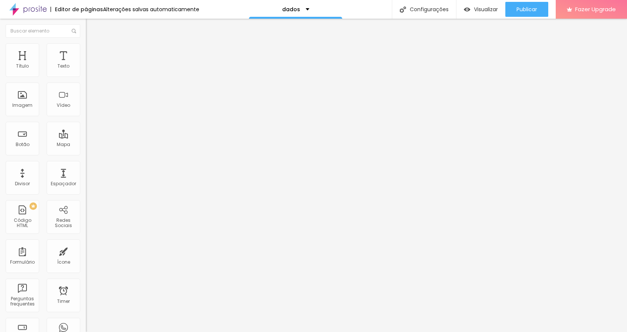
drag, startPoint x: 269, startPoint y: 205, endPoint x: 193, endPoint y: 212, distance: 76.1
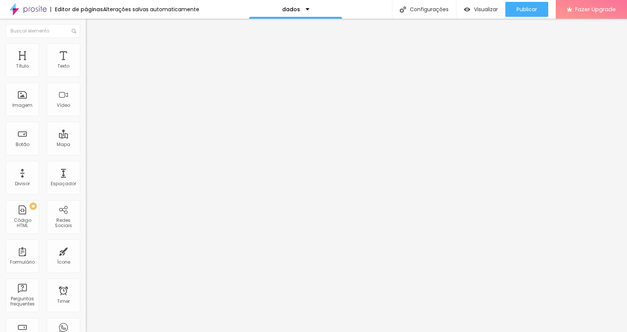
type input "Making of da noiva"
drag, startPoint x: 218, startPoint y: 241, endPoint x: 264, endPoint y: 246, distance: 46.2
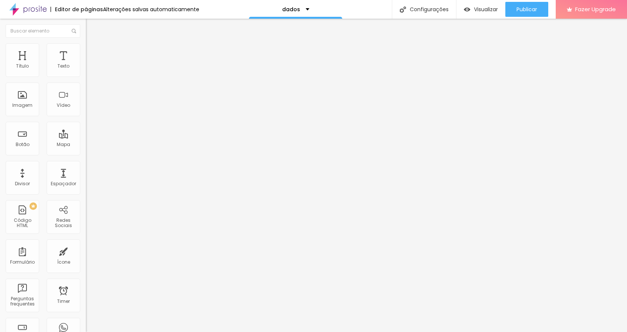
type input "sim"
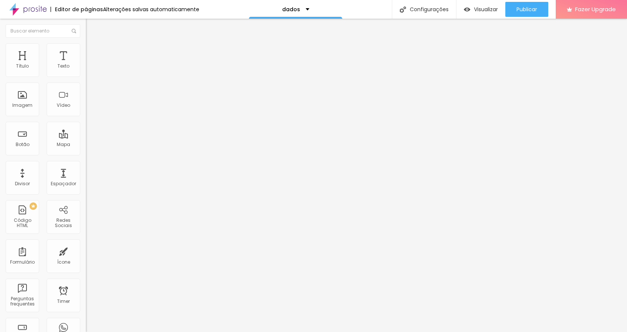
drag, startPoint x: 219, startPoint y: 259, endPoint x: 253, endPoint y: 262, distance: 34.1
type input "não"
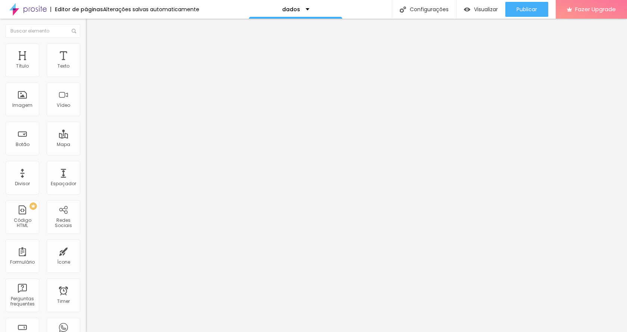
click at [86, 75] on img at bounding box center [88, 77] width 4 height 4
drag, startPoint x: 191, startPoint y: 158, endPoint x: 251, endPoint y: 193, distance: 69.9
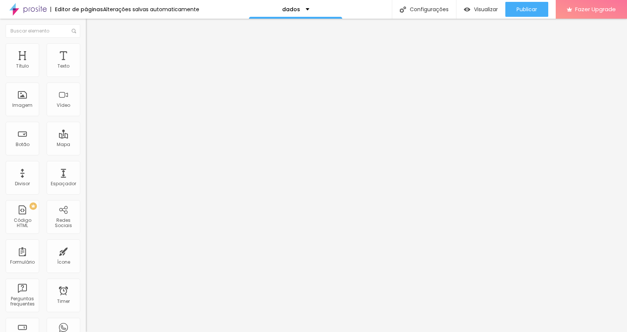
drag, startPoint x: 204, startPoint y: 254, endPoint x: 301, endPoint y: 253, distance: 96.7
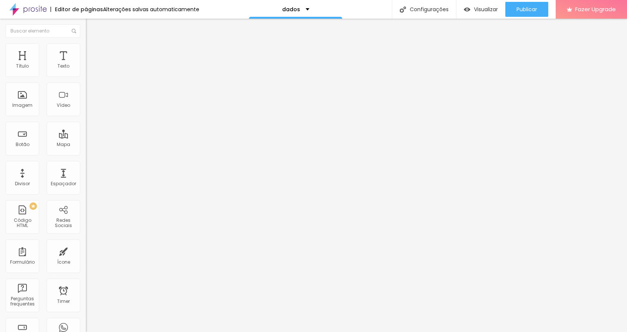
drag, startPoint x: 252, startPoint y: 250, endPoint x: 215, endPoint y: 245, distance: 36.9
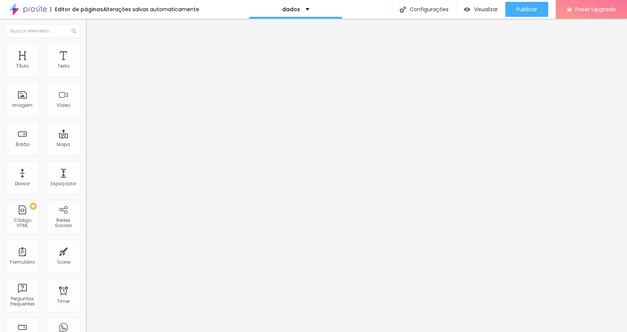
drag, startPoint x: 252, startPoint y: 212, endPoint x: 198, endPoint y: 208, distance: 54.3
paste input "Deseja incluir ensaio pré-wedding?"
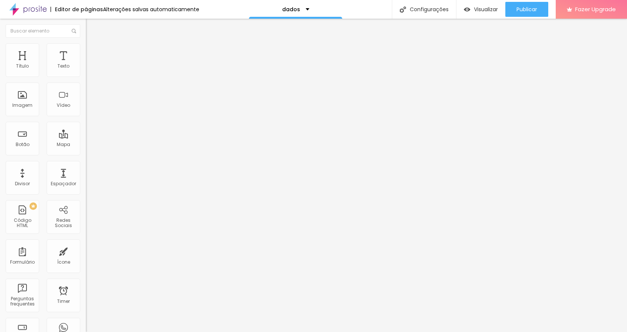
type input "Deseja incluir ensaio pré-wedding?"
drag, startPoint x: 263, startPoint y: 249, endPoint x: 219, endPoint y: 242, distance: 44.3
type input "Sim"
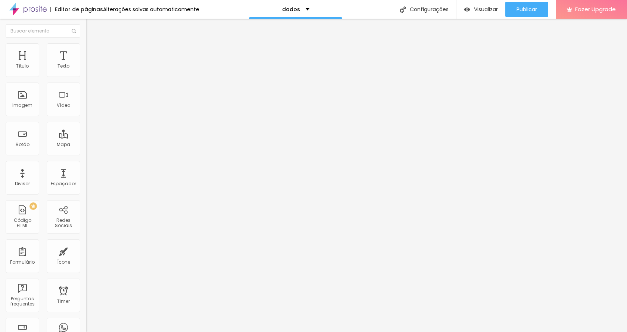
drag, startPoint x: 251, startPoint y: 262, endPoint x: 218, endPoint y: 260, distance: 32.9
type input "Não"
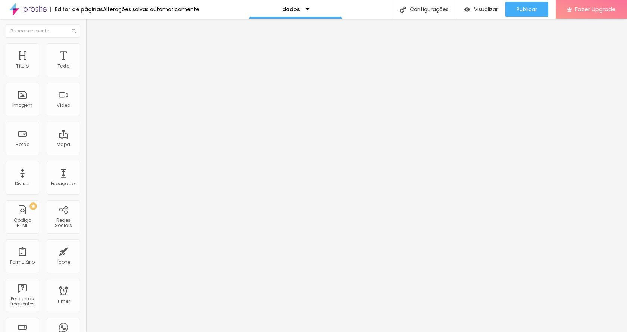
click at [86, 75] on img at bounding box center [88, 77] width 4 height 4
drag, startPoint x: 188, startPoint y: 221, endPoint x: 248, endPoint y: 185, distance: 69.6
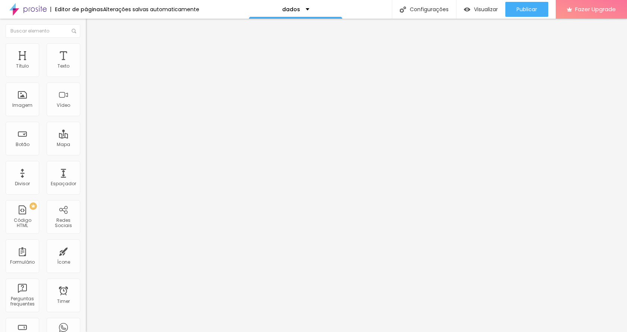
drag, startPoint x: 190, startPoint y: 220, endPoint x: 217, endPoint y: 136, distance: 88.8
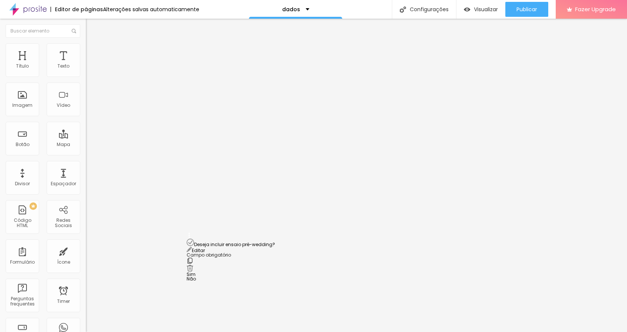
scroll to position [132, 0]
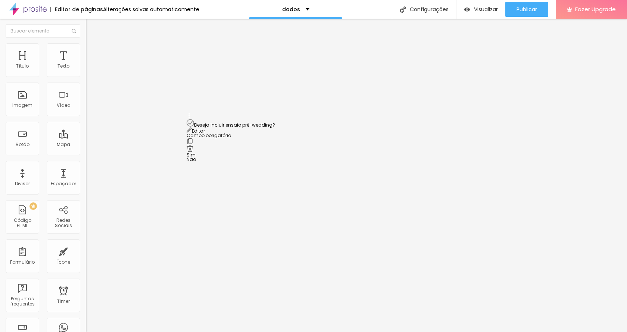
drag, startPoint x: 190, startPoint y: 246, endPoint x: 239, endPoint y: 122, distance: 133.8
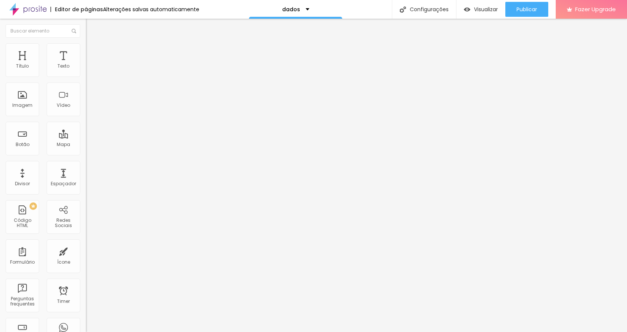
type input "S"
type input "Sim"
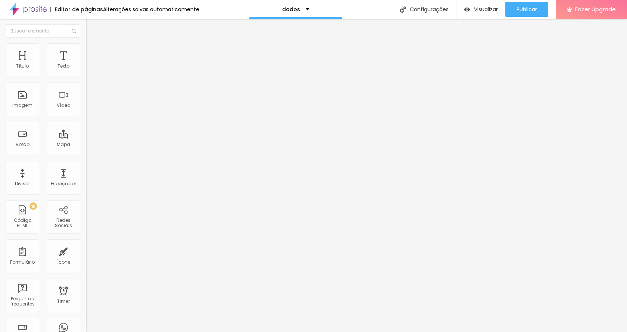
scroll to position [169, 0]
type input "Não"
click at [86, 75] on img at bounding box center [88, 77] width 4 height 4
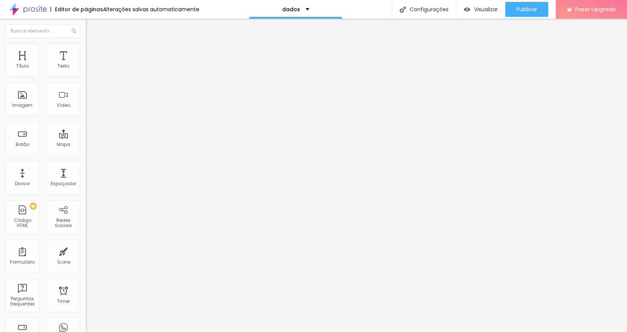
drag, startPoint x: 205, startPoint y: 112, endPoint x: 302, endPoint y: 117, distance: 97.2
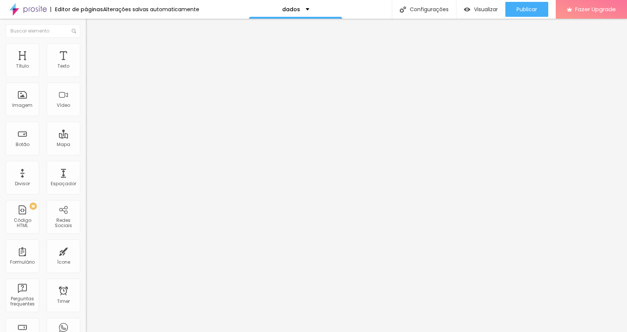
drag, startPoint x: 347, startPoint y: 190, endPoint x: 189, endPoint y: 182, distance: 157.8
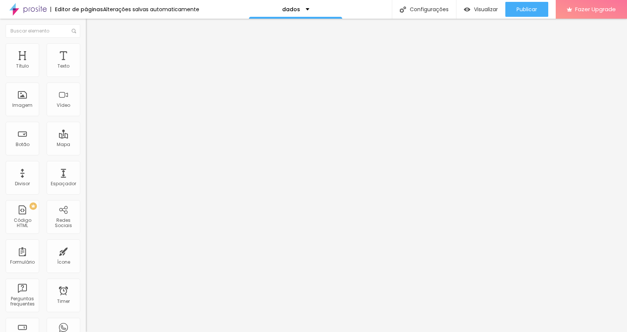
paste input "Você gostaria de orçamento para:"
type input "Você gostaria de orçamento para:"
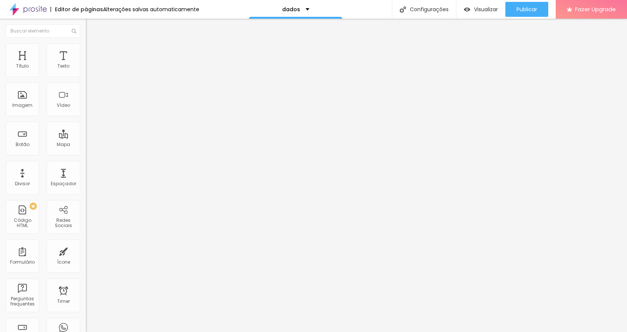
drag, startPoint x: 242, startPoint y: 222, endPoint x: 215, endPoint y: 221, distance: 27.3
drag, startPoint x: 220, startPoint y: 224, endPoint x: 230, endPoint y: 223, distance: 10.1
type input "F"
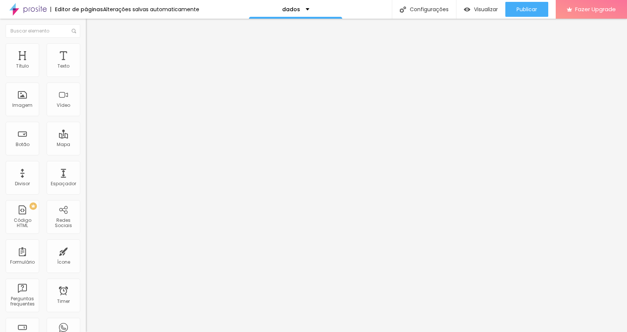
type input "Somente Fotos"
drag, startPoint x: 217, startPoint y: 240, endPoint x: 234, endPoint y: 240, distance: 17.2
drag, startPoint x: 232, startPoint y: 240, endPoint x: 219, endPoint y: 240, distance: 12.7
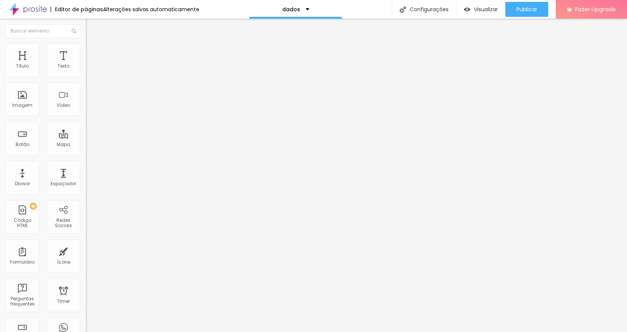
type input "Foto e Vídeo"
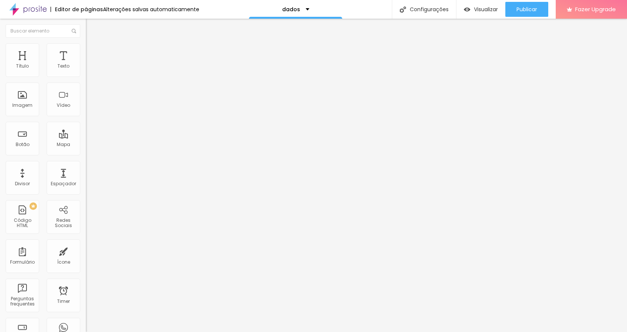
click at [86, 75] on img at bounding box center [88, 77] width 4 height 4
drag, startPoint x: 191, startPoint y: 165, endPoint x: 238, endPoint y: 156, distance: 47.8
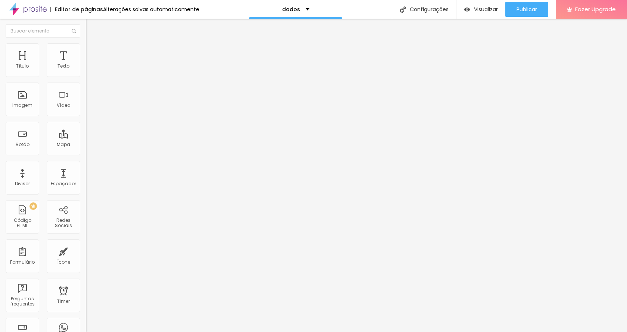
scroll to position [0, 30]
drag, startPoint x: 371, startPoint y: 165, endPoint x: 431, endPoint y: 166, distance: 59.4
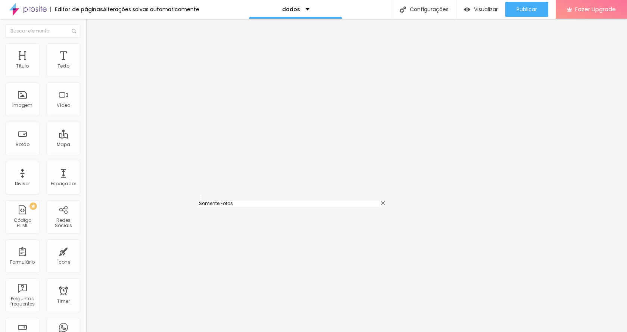
drag, startPoint x: 259, startPoint y: 202, endPoint x: 219, endPoint y: 200, distance: 40.0
paste input "Apenas filmagem; Foto e vídeo"
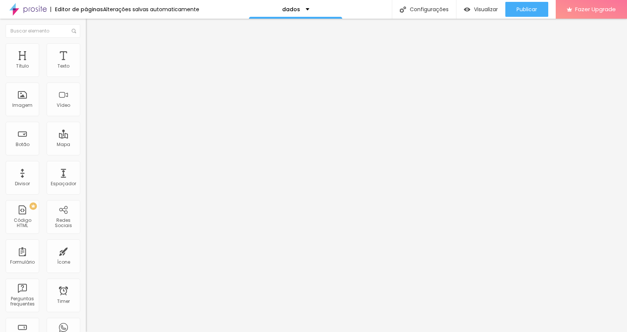
drag, startPoint x: 260, startPoint y: 201, endPoint x: 313, endPoint y: 204, distance: 53.1
drag, startPoint x: 236, startPoint y: 199, endPoint x: 295, endPoint y: 199, distance: 59.4
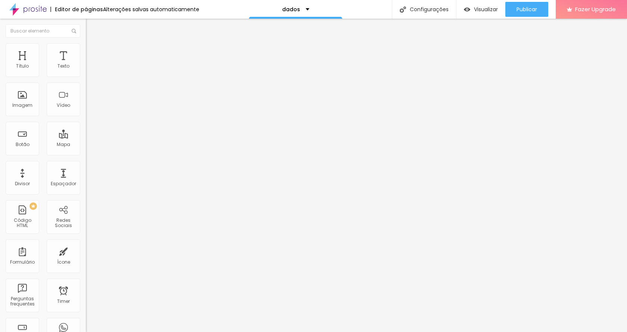
type input "Apenas Fotos"
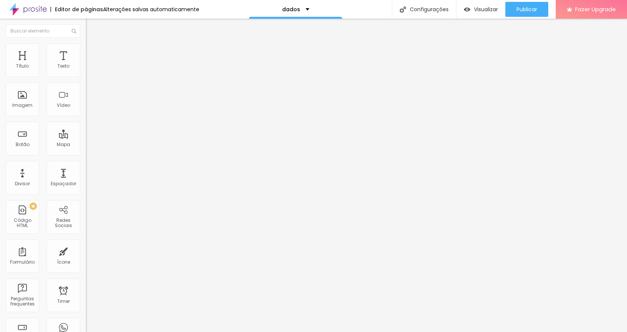
drag, startPoint x: 219, startPoint y: 234, endPoint x: 258, endPoint y: 232, distance: 38.5
paste input "Apenas filmagem; Foto e vídeo"
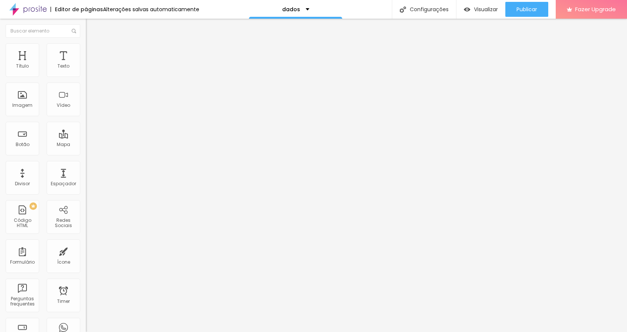
drag, startPoint x: 257, startPoint y: 233, endPoint x: 296, endPoint y: 236, distance: 39.7
type input "Apenas filmagem"
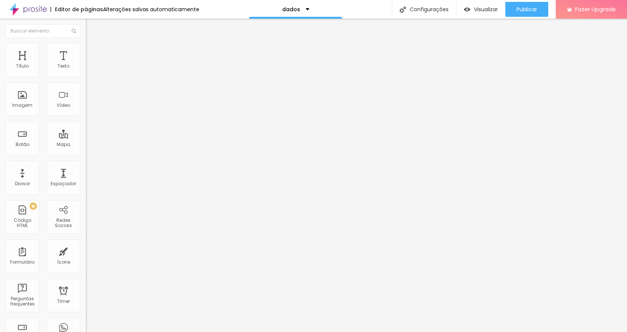
click at [86, 74] on div "Formulário Pedido de orçamento" at bounding box center [129, 69] width 86 height 22
click at [86, 75] on img at bounding box center [88, 77] width 4 height 4
drag, startPoint x: 190, startPoint y: 224, endPoint x: 198, endPoint y: 174, distance: 50.6
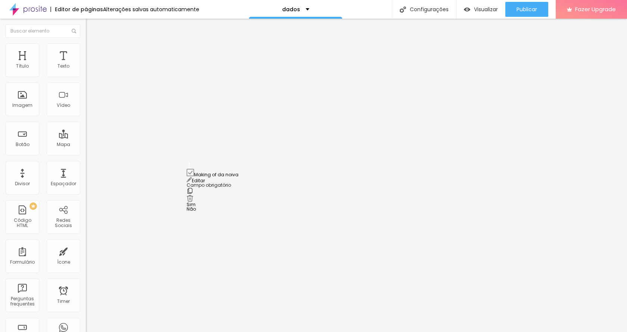
drag, startPoint x: 298, startPoint y: 202, endPoint x: 190, endPoint y: 202, distance: 108.3
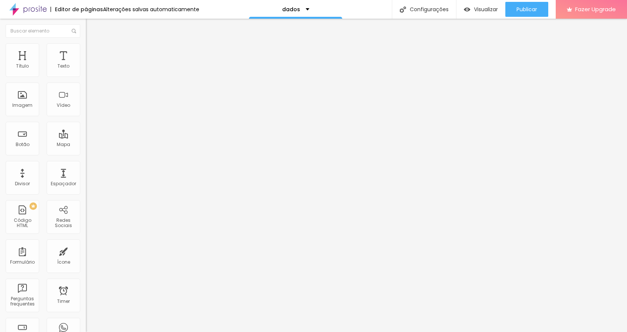
scroll to position [321, 0]
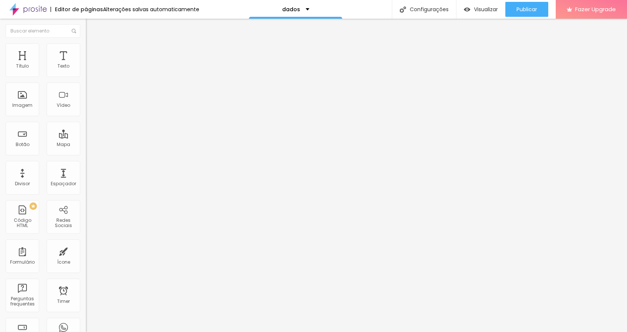
scroll to position [259, 0]
drag, startPoint x: 419, startPoint y: 243, endPoint x: 342, endPoint y: 205, distance: 85.7
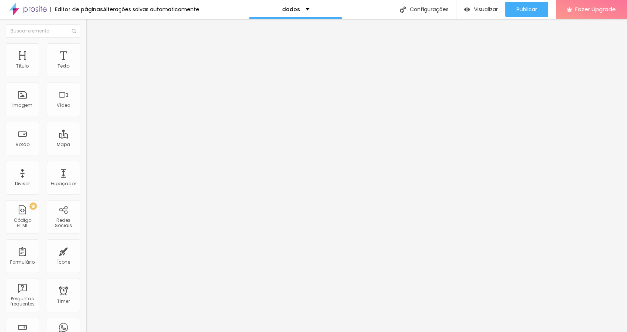
scroll to position [302, 0]
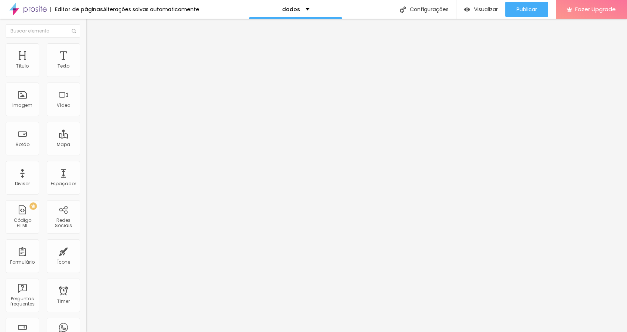
drag, startPoint x: 320, startPoint y: 164, endPoint x: 400, endPoint y: 163, distance: 79.2
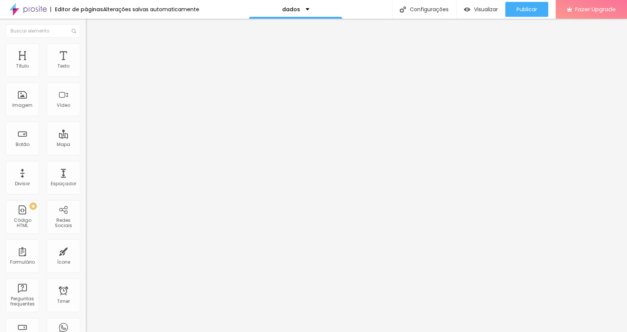
drag, startPoint x: 293, startPoint y: 165, endPoint x: 199, endPoint y: 159, distance: 93.5
paste input "Cidade e local do evento"
type input "Cidade e local do evento"
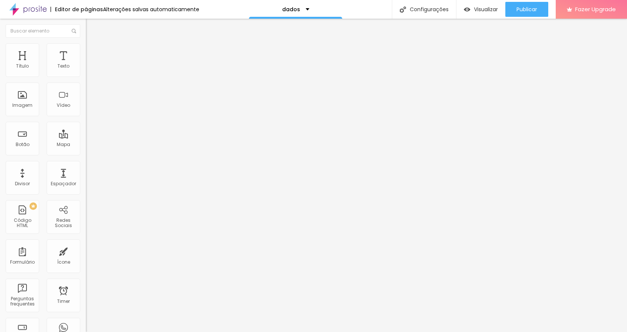
scroll to position [184, 0]
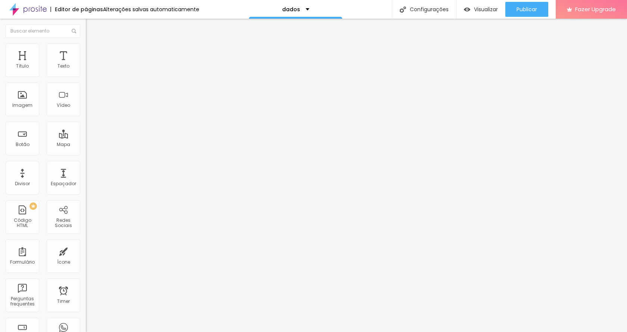
drag, startPoint x: 339, startPoint y: 121, endPoint x: 179, endPoint y: 122, distance: 159.5
type input "Onde será seu casamento"
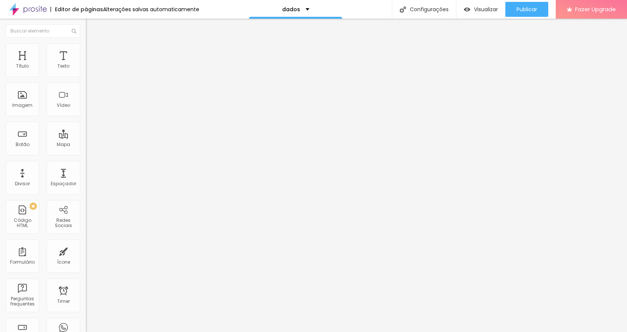
drag, startPoint x: 218, startPoint y: 157, endPoint x: 229, endPoint y: 157, distance: 11.2
type input "Chácara"
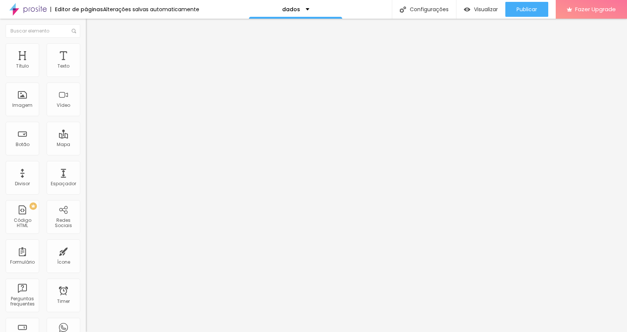
drag, startPoint x: 219, startPoint y: 173, endPoint x: 246, endPoint y: 177, distance: 27.5
type input "Salão"
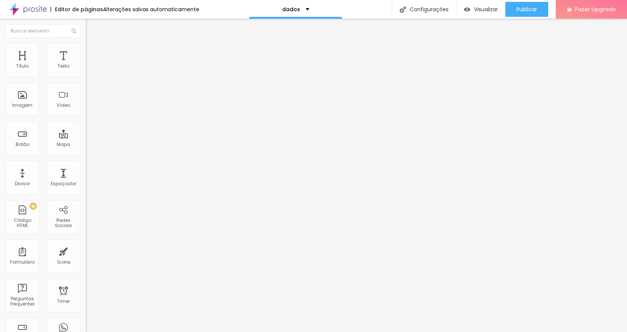
drag, startPoint x: 219, startPoint y: 192, endPoint x: 247, endPoint y: 191, distance: 28.0
type input "[DEMOGRAPHIC_DATA]+Chácara"
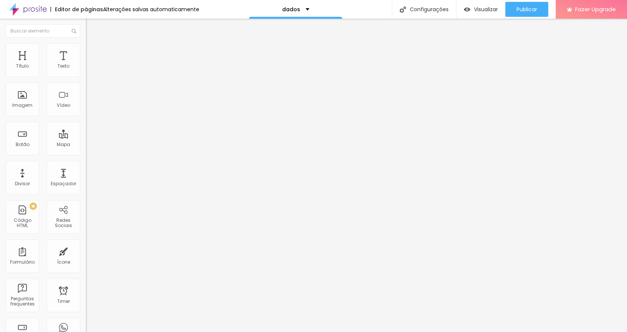
drag, startPoint x: 218, startPoint y: 209, endPoint x: 251, endPoint y: 207, distance: 33.3
type input "[DEMOGRAPHIC_DATA]+Salão"
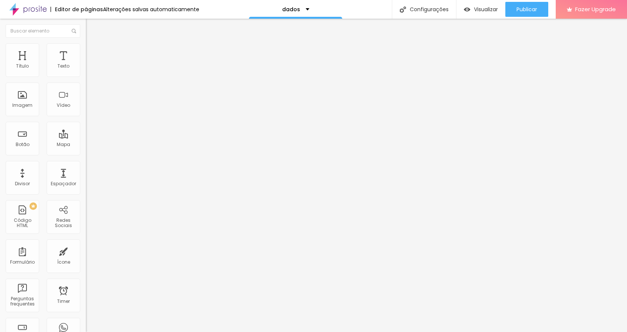
type input "Tudo na Chácara"
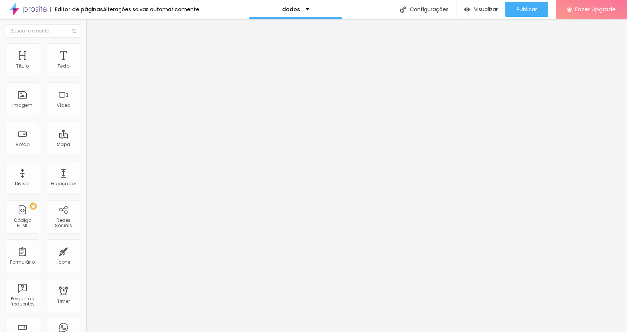
type input "Tudo no Salão"
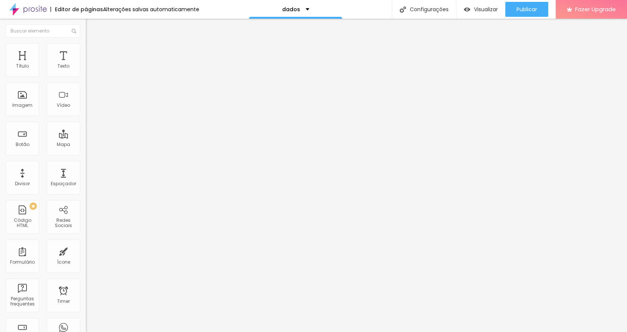
click at [86, 75] on img at bounding box center [88, 77] width 4 height 4
drag, startPoint x: 190, startPoint y: 124, endPoint x: 264, endPoint y: 98, distance: 78.2
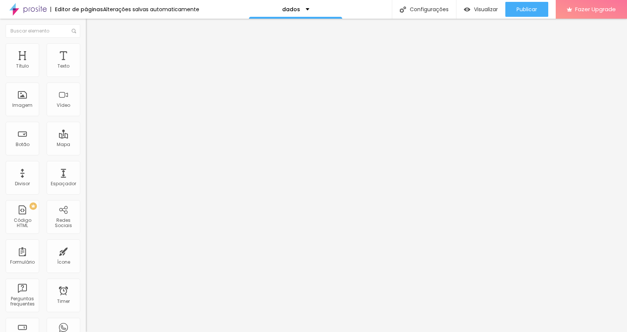
click at [86, 75] on img at bounding box center [88, 77] width 4 height 4
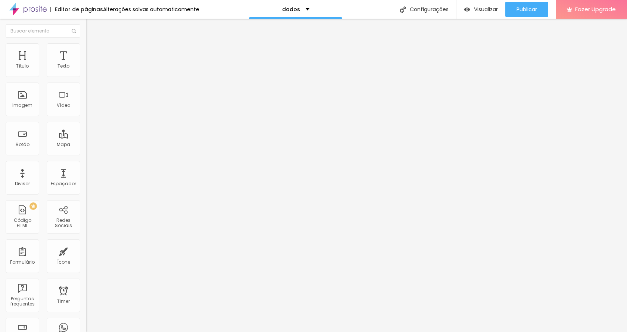
drag, startPoint x: 208, startPoint y: 201, endPoint x: 203, endPoint y: 201, distance: 5.6
type input "Onde será seu casamento?"
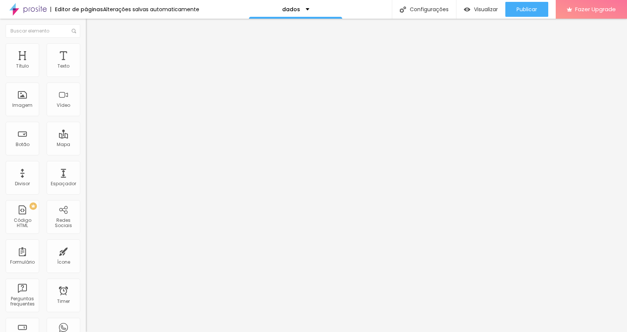
click at [86, 75] on span at bounding box center [88, 78] width 4 height 6
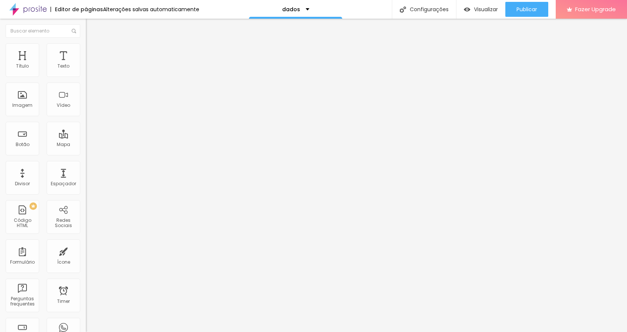
drag, startPoint x: 219, startPoint y: 190, endPoint x: 263, endPoint y: 190, distance: 44.1
type input "50 a 60"
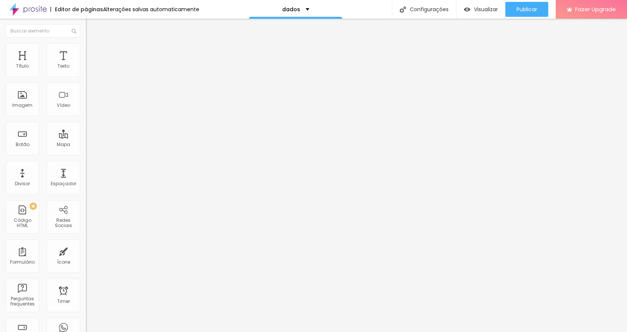
drag, startPoint x: 325, startPoint y: 158, endPoint x: 183, endPoint y: 144, distance: 141.8
type input "Quantos convidados estão previstos?"
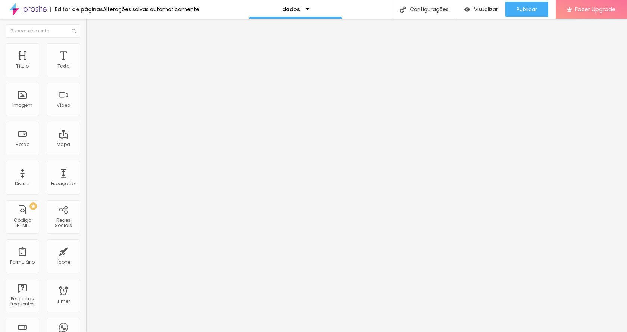
drag, startPoint x: 220, startPoint y: 206, endPoint x: 258, endPoint y: 208, distance: 38.9
drag, startPoint x: 229, startPoint y: 206, endPoint x: 239, endPoint y: 206, distance: 10.1
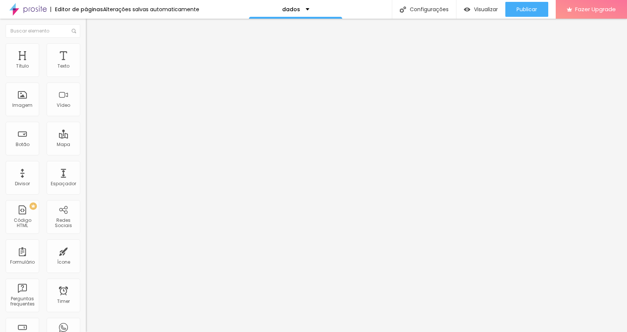
type input "60 a 70"
drag, startPoint x: 267, startPoint y: 224, endPoint x: 216, endPoint y: 220, distance: 51.0
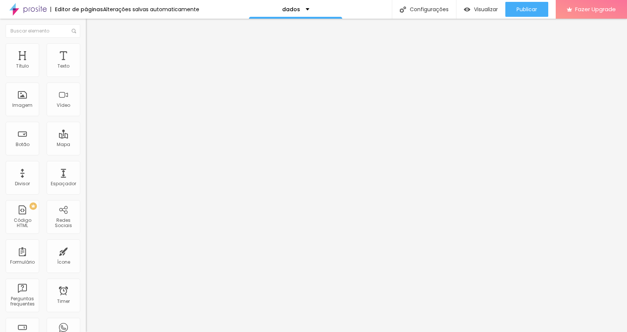
type input "70 a 80"
drag, startPoint x: 259, startPoint y: 239, endPoint x: 209, endPoint y: 240, distance: 50.0
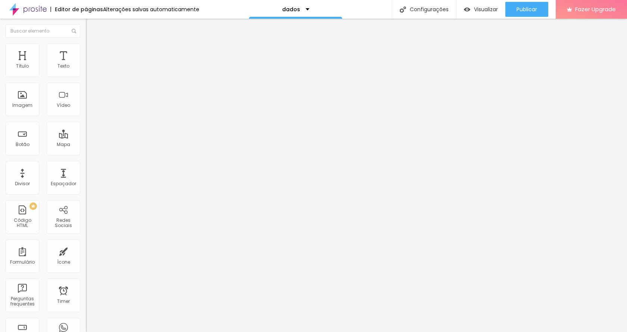
drag, startPoint x: 230, startPoint y: 190, endPoint x: 250, endPoint y: 192, distance: 20.3
type input "50 a 70"
drag, startPoint x: 225, startPoint y: 205, endPoint x: 220, endPoint y: 207, distance: 5.7
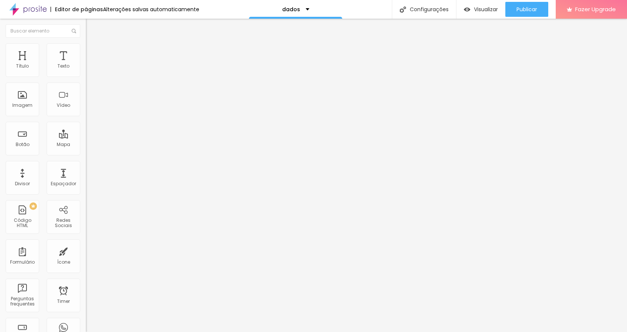
drag, startPoint x: 229, startPoint y: 205, endPoint x: 243, endPoint y: 205, distance: 13.4
type input "70 a 100"
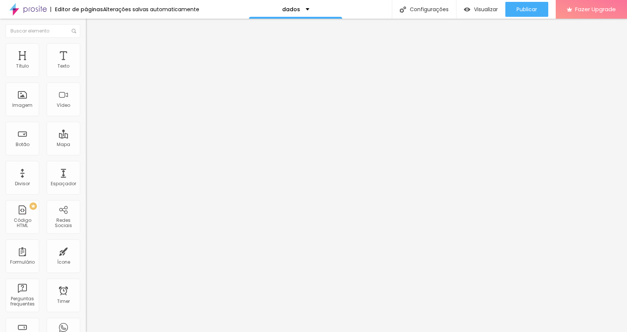
drag, startPoint x: 220, startPoint y: 223, endPoint x: 252, endPoint y: 223, distance: 32.1
drag, startPoint x: 218, startPoint y: 223, endPoint x: 245, endPoint y: 225, distance: 27.0
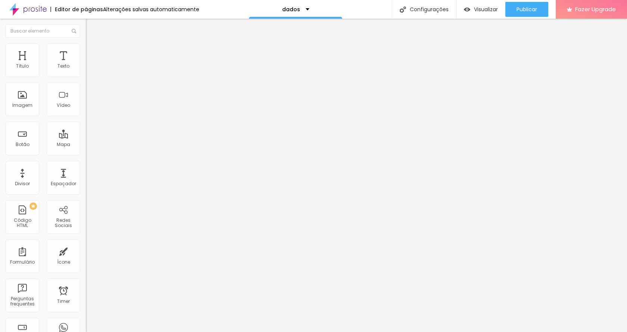
type input "100 a 120"
drag, startPoint x: 218, startPoint y: 239, endPoint x: 256, endPoint y: 239, distance: 38.1
drag, startPoint x: 224, startPoint y: 188, endPoint x: 256, endPoint y: 189, distance: 31.4
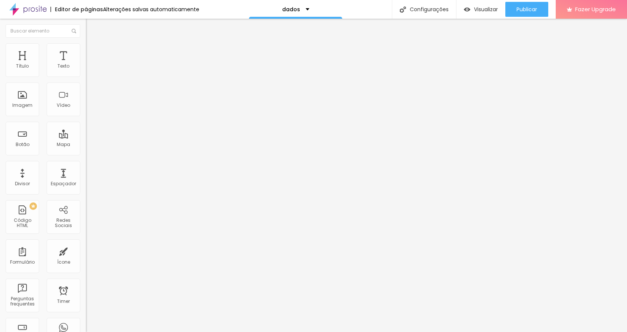
type input "50 a 70 mini wedding"
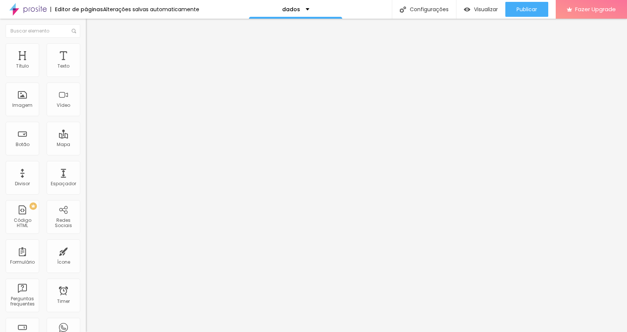
drag, startPoint x: 232, startPoint y: 223, endPoint x: 240, endPoint y: 223, distance: 8.6
type input "100 a 150"
drag, startPoint x: 220, startPoint y: 241, endPoint x: 265, endPoint y: 246, distance: 45.1
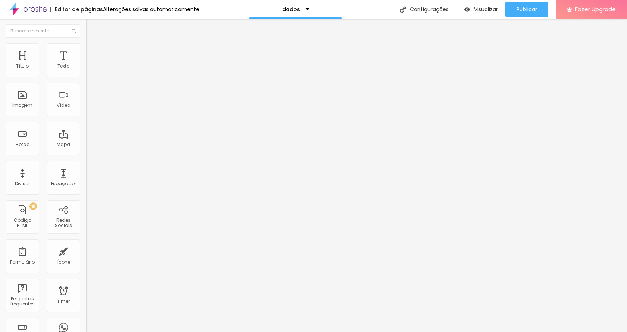
type input "I"
type input "150+"
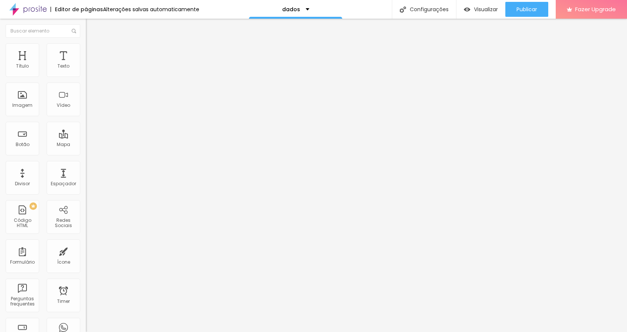
click at [86, 74] on div "Formulário Pedido de orçamento" at bounding box center [129, 69] width 86 height 22
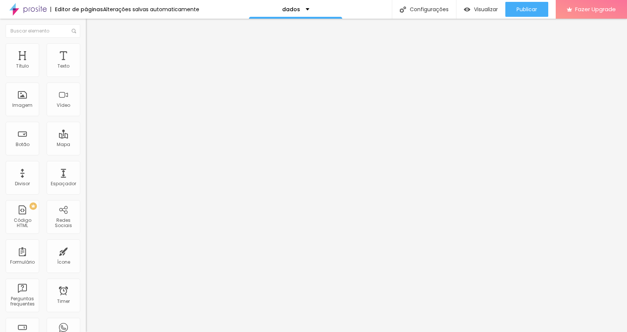
click at [86, 75] on img at bounding box center [88, 77] width 4 height 4
drag, startPoint x: 189, startPoint y: 128, endPoint x: 327, endPoint y: 164, distance: 142.9
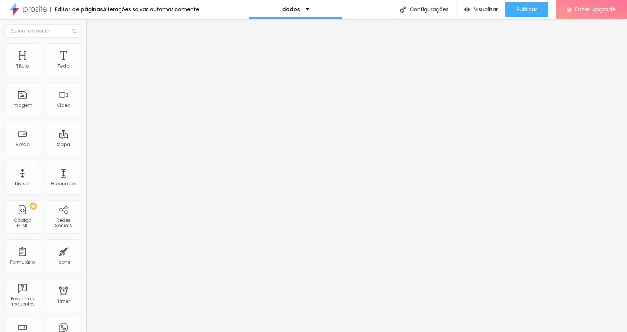
drag, startPoint x: 251, startPoint y: 253, endPoint x: 218, endPoint y: 254, distance: 32.1
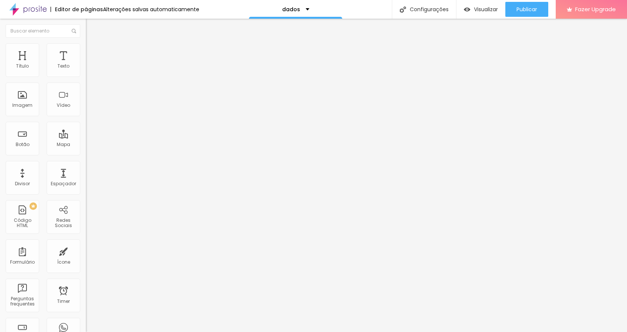
drag, startPoint x: 230, startPoint y: 239, endPoint x: 219, endPoint y: 237, distance: 11.6
paste input "Igreja"
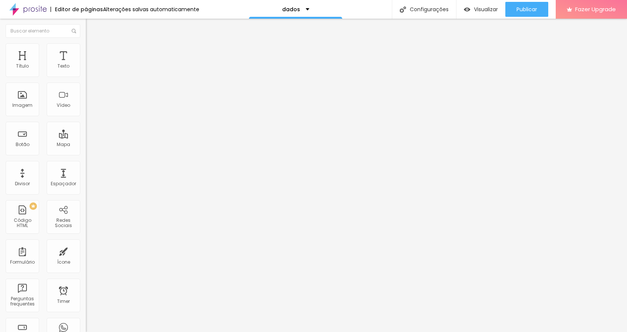
type input "Igreja +Restaurante"
type input "Tudo no Salão/Restaurante"
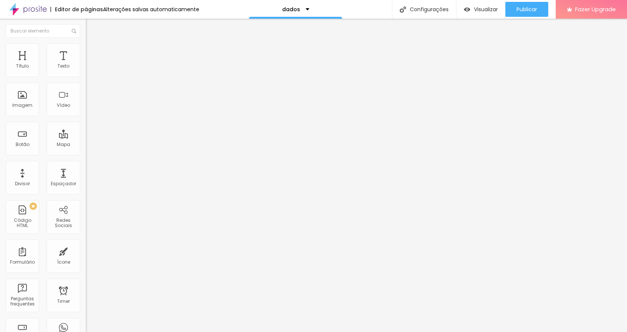
drag, startPoint x: 219, startPoint y: 273, endPoint x: 249, endPoint y: 270, distance: 30.7
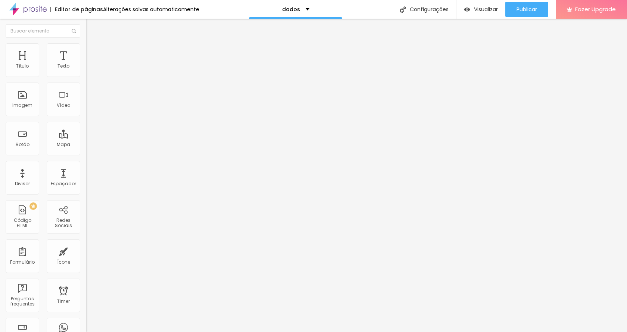
drag, startPoint x: 245, startPoint y: 270, endPoint x: 248, endPoint y: 273, distance: 4.6
type input "Cartório+Mini wedding"
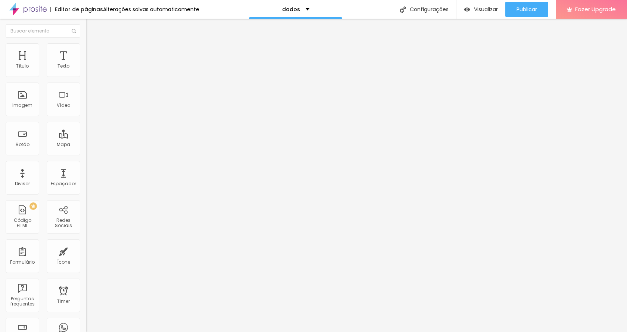
drag, startPoint x: 203, startPoint y: 167, endPoint x: 204, endPoint y: 181, distance: 14.3
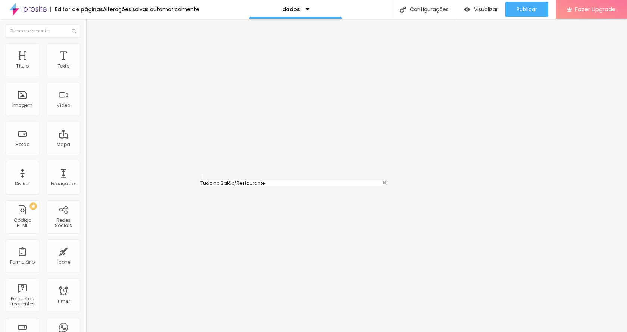
type input "[DEMOGRAPHIC_DATA]+Chácara"
type input "Tudo no Salão/Restaurante"
drag, startPoint x: 201, startPoint y: 186, endPoint x: 203, endPoint y: 168, distance: 17.7
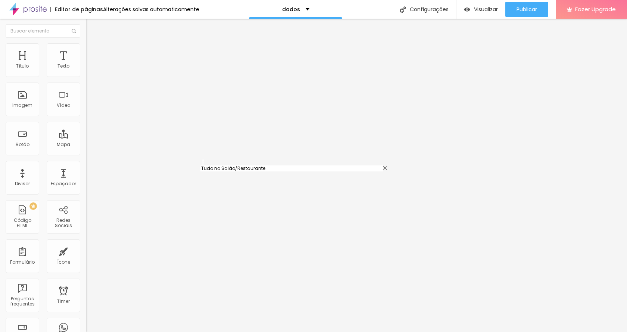
type input "Tudo no Salão/Restaurante"
type input "[DEMOGRAPHIC_DATA]+Chácara"
type input "[DEMOGRAPHIC_DATA]+Restaurante"
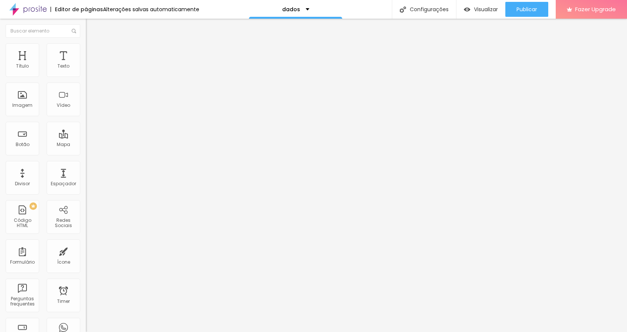
drag, startPoint x: 218, startPoint y: 213, endPoint x: 243, endPoint y: 213, distance: 24.3
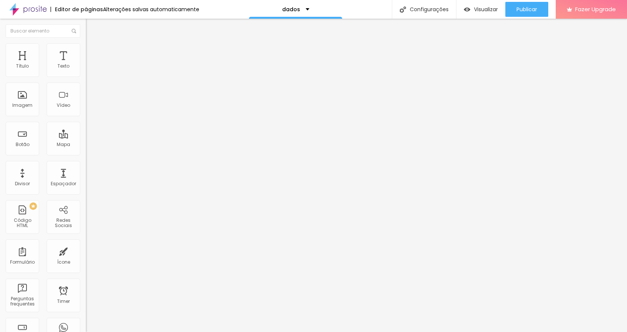
type input "Só Cartório"
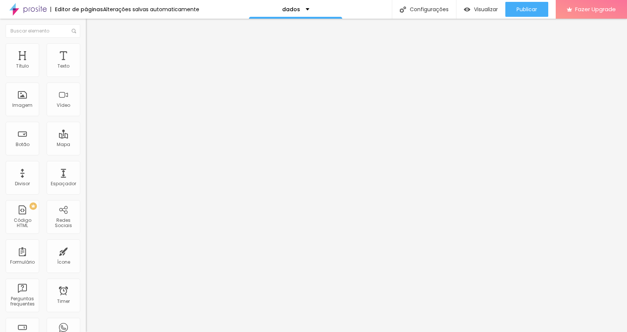
click at [86, 75] on span at bounding box center [88, 78] width 4 height 6
drag, startPoint x: 219, startPoint y: 201, endPoint x: 186, endPoint y: 197, distance: 33.8
type input "Como será seu casamento?"
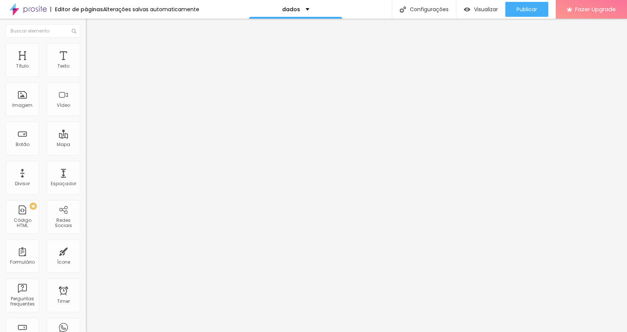
click at [532, 9] on span "Publicar" at bounding box center [527, 9] width 21 height 6
click at [519, 5] on div "Publicar" at bounding box center [527, 9] width 21 height 15
click at [86, 75] on img at bounding box center [88, 77] width 4 height 4
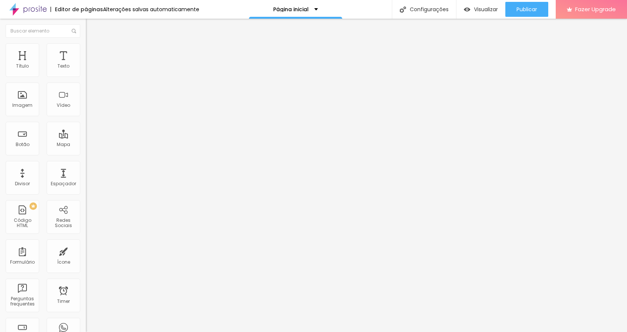
click at [86, 75] on div "Contato Whats" at bounding box center [129, 69] width 86 height 13
click at [530, 7] on span "Publicar" at bounding box center [527, 9] width 21 height 6
click at [522, 7] on span "Publicar" at bounding box center [527, 9] width 21 height 6
click at [86, 75] on img at bounding box center [88, 77] width 4 height 4
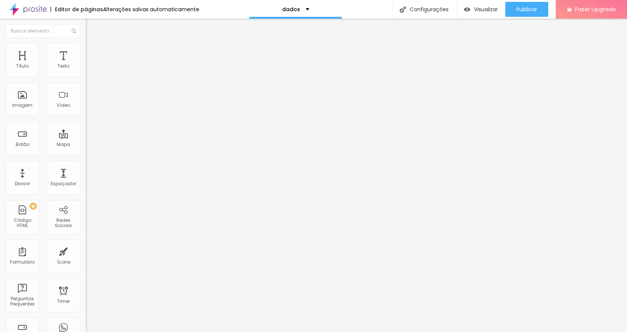
scroll to position [472, 0]
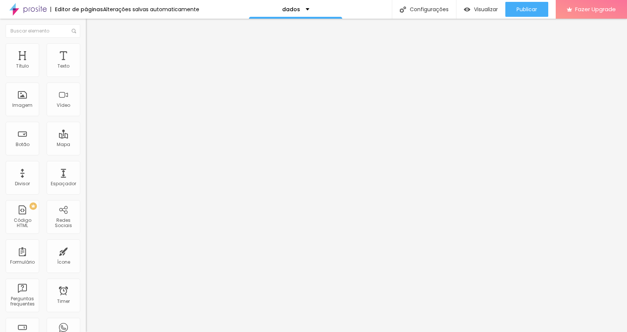
scroll to position [0, 54]
drag, startPoint x: 204, startPoint y: 187, endPoint x: 339, endPoint y: 202, distance: 135.3
type input "Whatsapp"
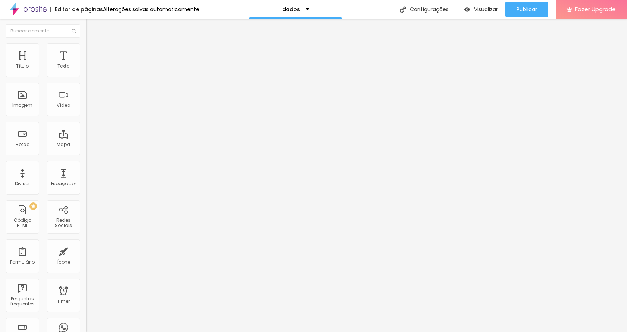
drag, startPoint x: 361, startPoint y: 188, endPoint x: 317, endPoint y: 189, distance: 43.3
type input "(opcional)"
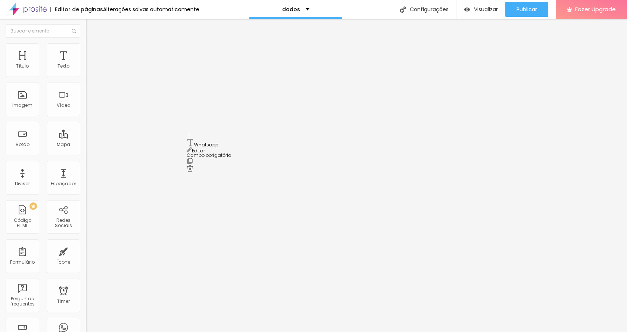
drag, startPoint x: 190, startPoint y: 196, endPoint x: 199, endPoint y: 143, distance: 53.9
drag, startPoint x: 354, startPoint y: 175, endPoint x: 305, endPoint y: 173, distance: 48.6
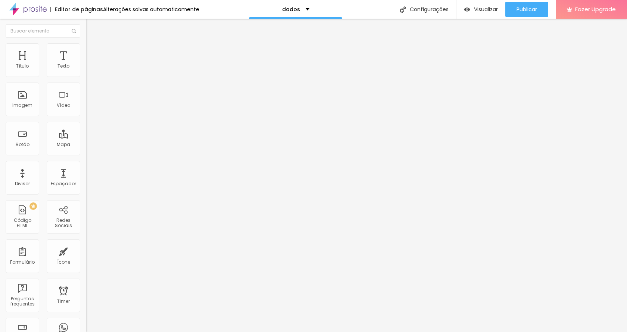
click at [535, 12] on span "Publicar" at bounding box center [527, 9] width 21 height 6
click at [86, 75] on span at bounding box center [88, 78] width 4 height 6
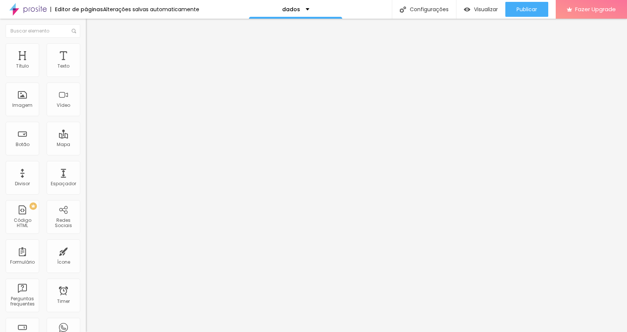
drag, startPoint x: 223, startPoint y: 181, endPoint x: 219, endPoint y: 180, distance: 4.5
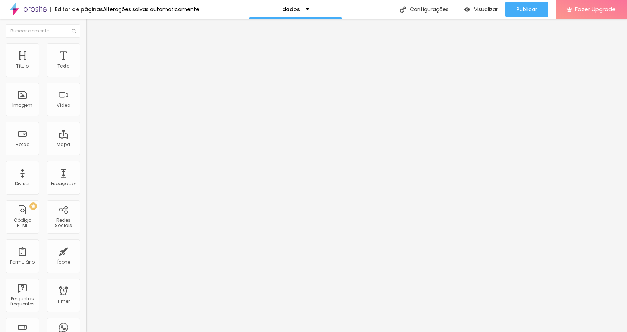
type input "40 a 70 mini wedding"
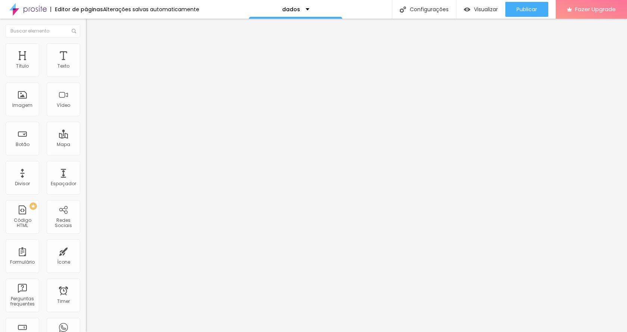
click at [86, 75] on span at bounding box center [88, 78] width 4 height 6
drag, startPoint x: 407, startPoint y: 154, endPoint x: 365, endPoint y: 153, distance: 42.2
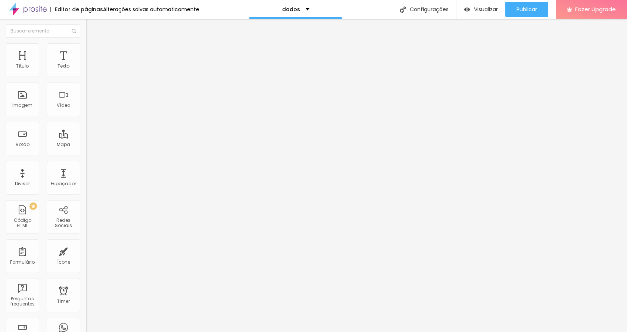
type input "50 a 70 mini wedding"
